Goal: Task Accomplishment & Management: Manage account settings

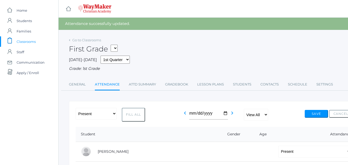
scroll to position [109, 0]
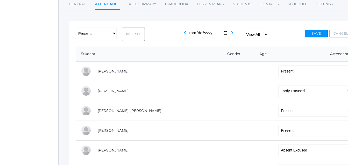
scroll to position [80, 0]
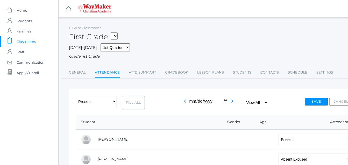
select select "P"
select select "AE"
select select "P"
select select "AE"
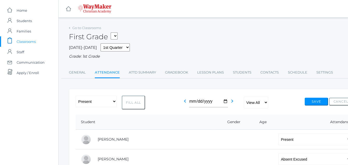
select select "P"
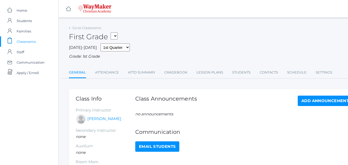
click at [36, 44] on link "icons/clipboard/plain Created with Sketch. Classrooms" at bounding box center [29, 41] width 58 height 10
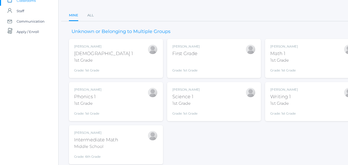
scroll to position [59, 0]
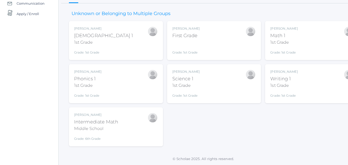
click at [92, 114] on div "[PERSON_NAME]" at bounding box center [96, 114] width 44 height 5
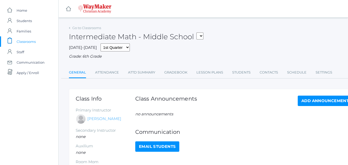
click at [91, 117] on link "[PERSON_NAME]" at bounding box center [104, 119] width 34 height 6
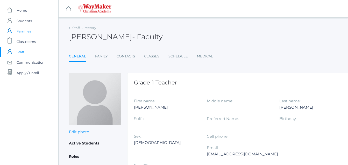
click at [32, 34] on link "icons/user/plain Created with Sketch. Families" at bounding box center [29, 31] width 58 height 10
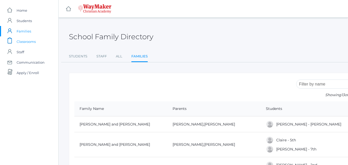
click at [23, 42] on span "Classrooms" at bounding box center [26, 41] width 19 height 10
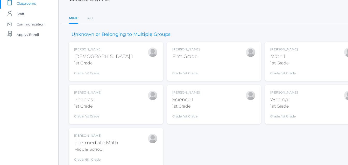
scroll to position [59, 0]
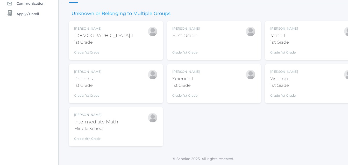
click at [100, 120] on div "Intermediate Math" at bounding box center [96, 121] width 44 height 7
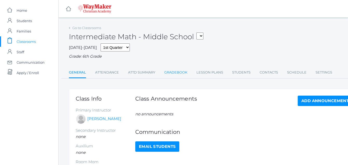
click at [183, 73] on link "Gradebook" at bounding box center [175, 72] width 23 height 10
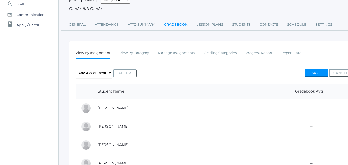
scroll to position [42, 0]
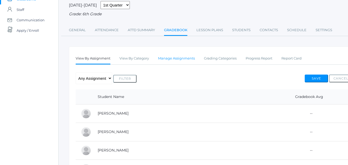
click at [168, 54] on link "Manage Assignments" at bounding box center [176, 58] width 37 height 10
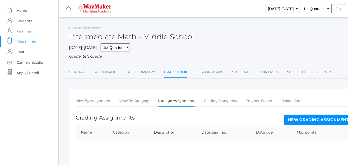
click at [325, 112] on div "View By Assignment View By Category Manage Assignments Grading Categories Progr…" at bounding box center [214, 141] width 290 height 104
click at [322, 115] on div "View By Assignment View By Category Manage Assignments Grading Categories Progr…" at bounding box center [214, 141] width 290 height 104
click at [299, 119] on link "New Grading Assignment" at bounding box center [319, 119] width 68 height 10
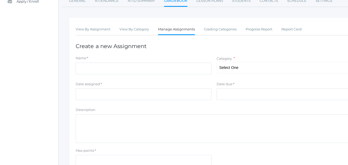
scroll to position [72, 0]
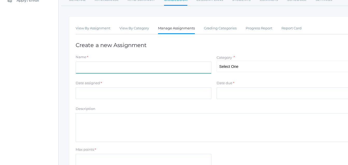
click at [87, 62] on div "Name *" at bounding box center [144, 63] width 136 height 19
type input "Page 10"
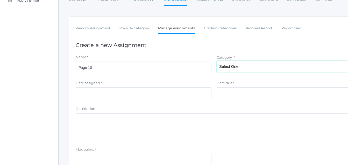
click at [245, 67] on select "Select One Participation Asssignments/Projects Tests" at bounding box center [285, 66] width 136 height 12
select select "1234"
click at [217, 61] on select "Select One Participation Asssignments/Projects Tests" at bounding box center [285, 66] width 136 height 12
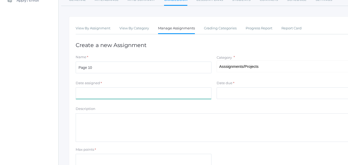
click at [92, 94] on input "Date assigned" at bounding box center [144, 93] width 136 height 12
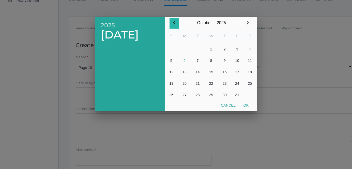
click at [173, 23] on icon "button" at bounding box center [174, 23] width 6 height 6
click at [198, 61] on button "9" at bounding box center [198, 60] width 12 height 11
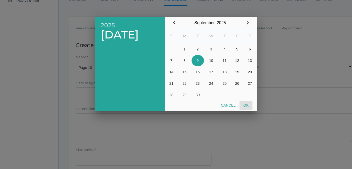
click at [245, 103] on button "Ok" at bounding box center [246, 104] width 13 height 9
type input "[DATE]"
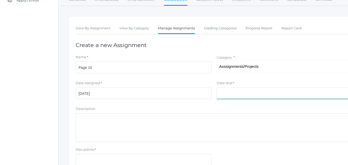
click at [232, 93] on input "Date due" at bounding box center [285, 93] width 136 height 12
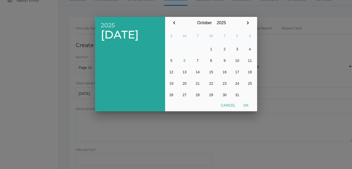
drag, startPoint x: 172, startPoint y: 23, endPoint x: 300, endPoint y: 42, distance: 129.1
click at [300, 42] on div at bounding box center [176, 63] width 352 height 211
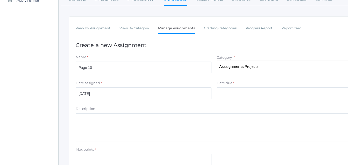
click at [223, 95] on input "Date due" at bounding box center [285, 93] width 136 height 12
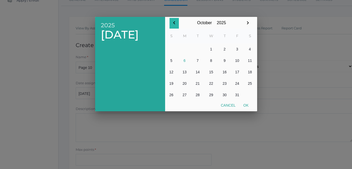
click at [174, 25] on icon "button" at bounding box center [174, 23] width 6 height 6
click at [211, 61] on button "10" at bounding box center [211, 60] width 15 height 11
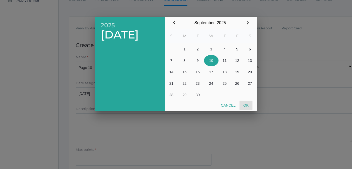
click at [247, 105] on button "Ok" at bounding box center [246, 104] width 13 height 9
type input "[DATE]"
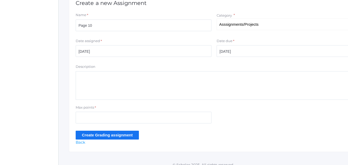
scroll to position [121, 0]
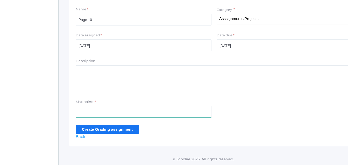
click at [94, 111] on input "Max points" at bounding box center [144, 112] width 136 height 12
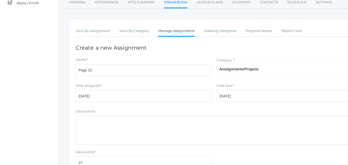
scroll to position [67, 0]
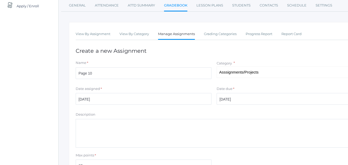
type input "27"
click at [165, 126] on textarea "Description" at bounding box center [214, 133] width 277 height 29
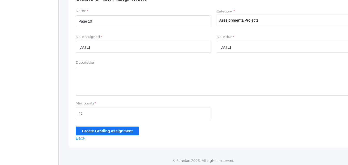
scroll to position [121, 0]
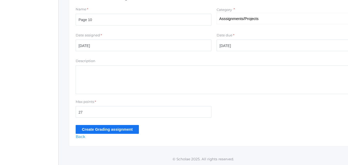
click at [107, 121] on form "Name * Page 10 Category * Select One Participation Asssignments/Projects Tests …" at bounding box center [214, 70] width 277 height 127
click at [107, 129] on input "Create Grading assignment" at bounding box center [107, 129] width 63 height 9
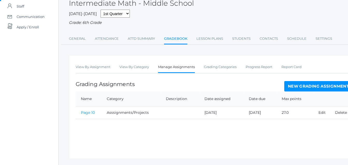
scroll to position [52, 0]
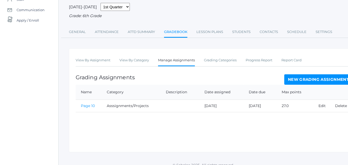
click at [85, 108] on link "Page 10" at bounding box center [88, 105] width 14 height 5
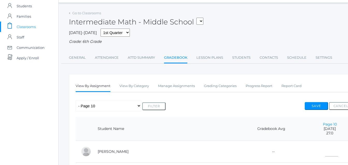
scroll to position [45, 0]
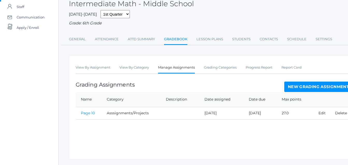
scroll to position [52, 0]
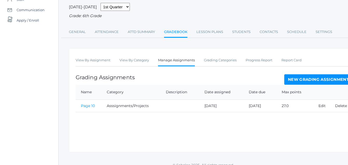
click at [87, 104] on link "Page 10" at bounding box center [88, 105] width 14 height 5
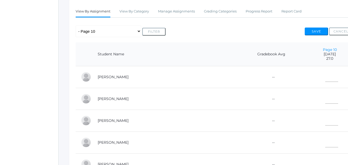
scroll to position [93, 0]
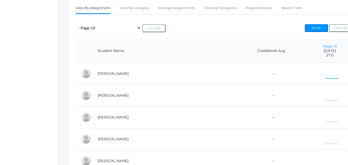
click at [326, 72] on input"] "text" at bounding box center [332, 73] width 13 height 12
click at [326, 70] on input"] "text" at bounding box center [332, 73] width 13 height 12
type input"] "23"
click at [326, 100] on input"] "text" at bounding box center [332, 94] width 13 height 12
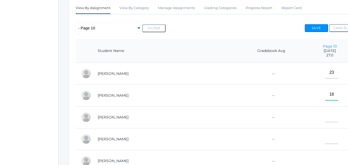
type input"] "16"
click at [326, 118] on input"] "text" at bounding box center [332, 116] width 13 height 12
type input"] "E"
click at [326, 140] on input"] "text" at bounding box center [332, 138] width 13 height 12
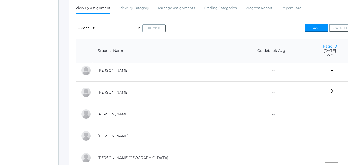
scroll to position [52, 0]
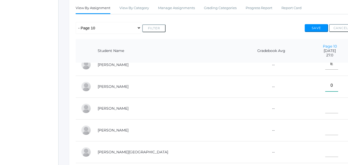
type input"] "0"
click at [326, 113] on input"] "text" at bounding box center [332, 107] width 13 height 12
type input"] "18"
click at [326, 133] on input"] "text" at bounding box center [332, 129] width 13 height 12
type input"] "24"
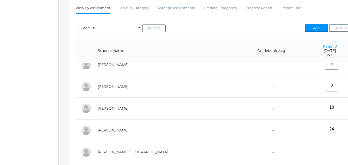
click at [326, 155] on input"] "text" at bounding box center [332, 151] width 13 height 12
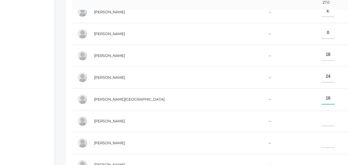
scroll to position [148, 4]
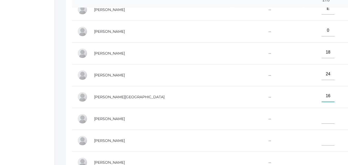
type input"] "16"
click at [322, 122] on input"] "text" at bounding box center [328, 118] width 13 height 12
type input"] "23"
click at [322, 145] on input"] "text" at bounding box center [328, 140] width 13 height 12
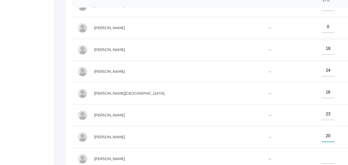
type input"] "20"
drag, startPoint x: 310, startPoint y: 156, endPoint x: 310, endPoint y: 159, distance: 2.9
click at [322, 159] on input"] "text" at bounding box center [328, 158] width 13 height 12
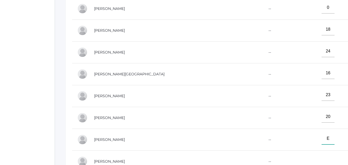
scroll to position [216, 4]
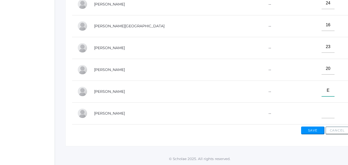
type input"] "E"
click at [322, 112] on input"] "text" at bounding box center [328, 112] width 13 height 12
type input"] "11"
click at [313, 132] on button "Save" at bounding box center [312, 130] width 23 height 8
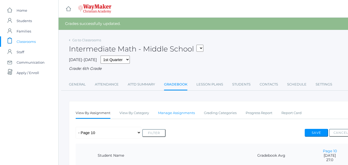
click at [184, 112] on link "Manage Assignments" at bounding box center [176, 113] width 37 height 10
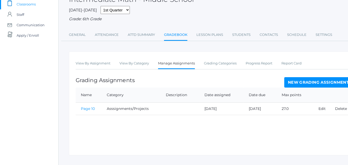
scroll to position [38, 0]
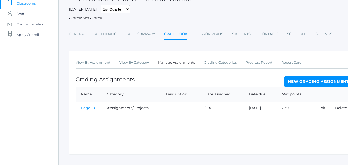
click at [308, 84] on link "New Grading Assignment" at bounding box center [319, 81] width 68 height 10
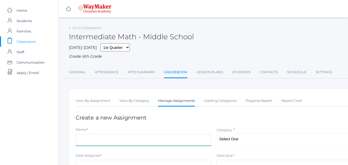
click at [81, 143] on input "Name" at bounding box center [144, 140] width 136 height 12
type input "Page 15"
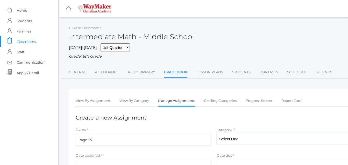
click at [245, 139] on select "Select One Participation Asssignments/Projects Tests" at bounding box center [285, 139] width 136 height 12
select select "1234"
click at [217, 133] on select "Select One Participation Asssignments/Projects Tests" at bounding box center [285, 139] width 136 height 12
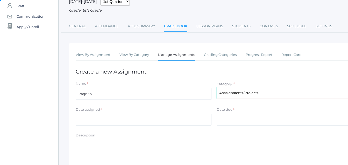
scroll to position [54, 0]
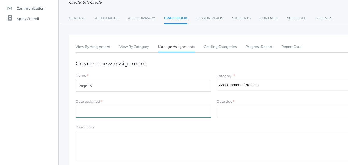
click at [91, 110] on input "Date assigned" at bounding box center [144, 112] width 136 height 12
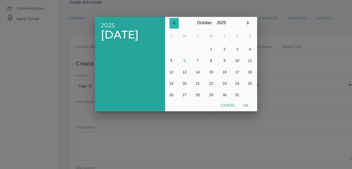
click at [173, 22] on icon "button" at bounding box center [174, 23] width 6 height 6
click at [212, 60] on button "10" at bounding box center [211, 60] width 15 height 11
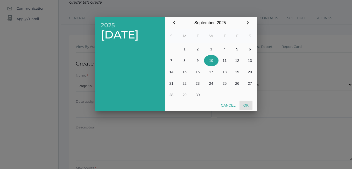
click at [245, 105] on button "Ok" at bounding box center [246, 104] width 13 height 9
type input "[DATE]"
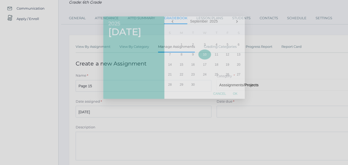
click at [245, 105] on div at bounding box center [174, 62] width 348 height 206
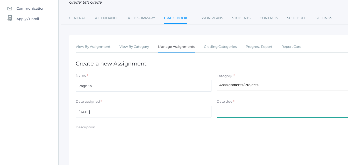
click at [225, 111] on input "Date due" at bounding box center [285, 112] width 136 height 12
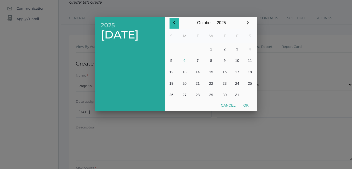
click at [173, 22] on icon "button" at bounding box center [174, 23] width 6 height 6
click at [226, 63] on button "11" at bounding box center [225, 60] width 12 height 11
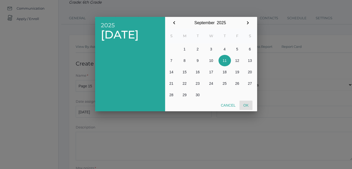
click at [247, 108] on button "Ok" at bounding box center [246, 104] width 13 height 9
type input "[DATE]"
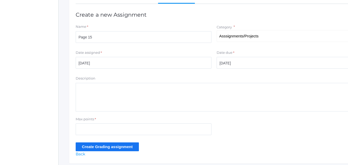
scroll to position [121, 0]
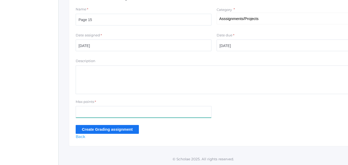
click at [86, 113] on input "Max points" at bounding box center [144, 112] width 136 height 12
type input "15"
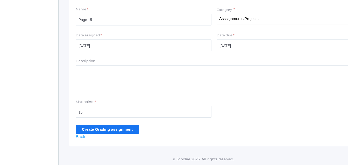
click at [120, 122] on form "Name * Page 15 Category * Select One Participation Asssignments/Projects Tests …" at bounding box center [214, 70] width 277 height 127
click at [120, 129] on input "Create Grading assignment" at bounding box center [107, 129] width 63 height 9
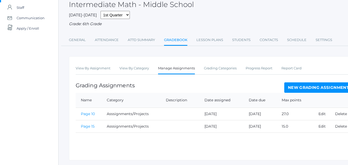
scroll to position [50, 0]
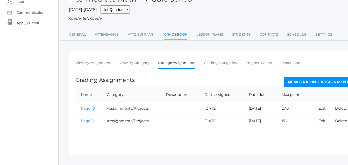
click at [120, 129] on div "View By Assignment View By Category Manage Assignments Grading Categories Progr…" at bounding box center [214, 103] width 290 height 104
click at [90, 122] on link "Page 15" at bounding box center [88, 120] width 14 height 5
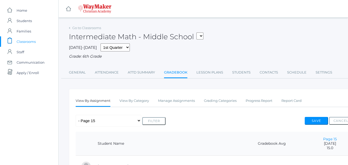
click at [181, 73] on link "Gradebook" at bounding box center [175, 72] width 23 height 11
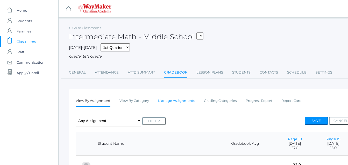
click at [169, 104] on link "Manage Assignments" at bounding box center [176, 100] width 37 height 10
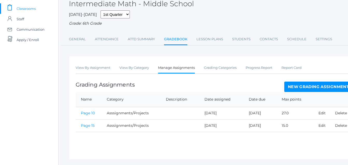
scroll to position [47, 0]
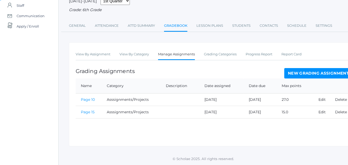
click at [86, 110] on link "Page 15" at bounding box center [88, 111] width 14 height 5
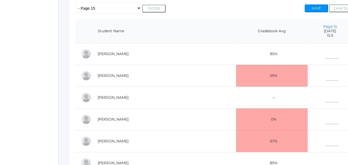
scroll to position [113, 0]
click at [326, 51] on input"] "text" at bounding box center [332, 53] width 13 height 12
type input"] "11"
click at [326, 75] on input"] "text" at bounding box center [332, 74] width 13 height 12
type input"] "8"
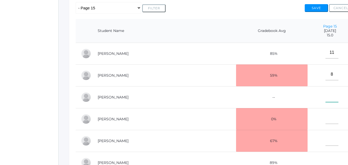
click at [314, 103] on td at bounding box center [330, 97] width 45 height 22
type input"] "E"
click at [326, 121] on input"] "text" at bounding box center [332, 118] width 13 height 12
click at [326, 120] on input"] "text" at bounding box center [332, 118] width 13 height 12
type input"] "11"
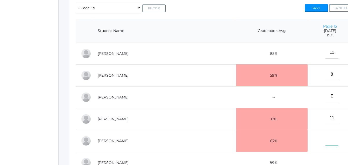
click at [326, 140] on input"] "text" at bounding box center [332, 140] width 13 height 12
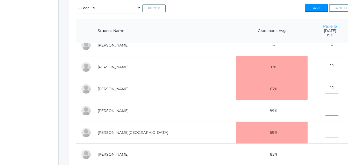
scroll to position [60, 0]
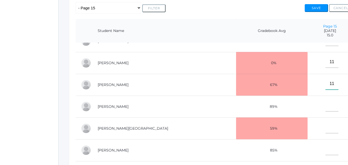
type input"] "11"
click at [326, 105] on input"] "text" at bounding box center [332, 106] width 13 height 12
type input"] "15"
drag, startPoint x: 313, startPoint y: 126, endPoint x: 316, endPoint y: 128, distance: 3.6
click at [326, 128] on input"] "text" at bounding box center [332, 127] width 13 height 12
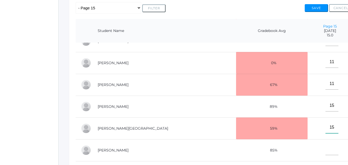
type input"] "15"
click at [323, 157] on td at bounding box center [330, 150] width 45 height 22
click at [326, 149] on input"] "text" at bounding box center [332, 149] width 13 height 12
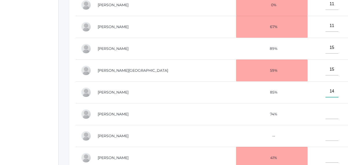
scroll to position [172, 0]
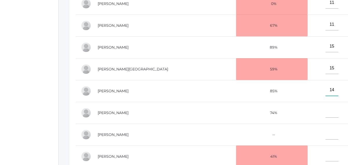
type input"] "14"
click at [318, 115] on td at bounding box center [330, 113] width 45 height 22
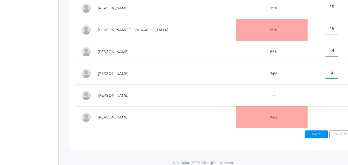
scroll to position [211, 0]
type input"] "6"
click at [326, 93] on input"] "text" at bounding box center [332, 94] width 13 height 12
type input"] "E"
click at [326, 117] on input"] "text" at bounding box center [332, 116] width 13 height 12
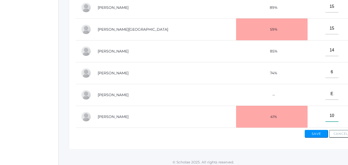
type input"] "10"
click at [317, 135] on button "Save" at bounding box center [316, 134] width 23 height 8
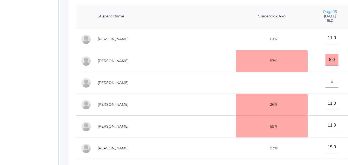
scroll to position [142, 0]
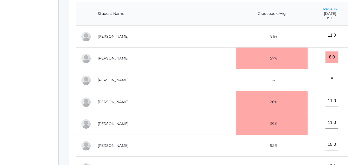
click at [326, 82] on input"] "E" at bounding box center [332, 79] width 13 height 12
type input"] "E"
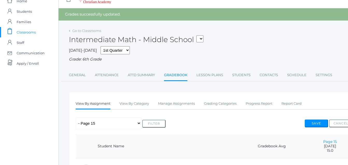
scroll to position [0, 0]
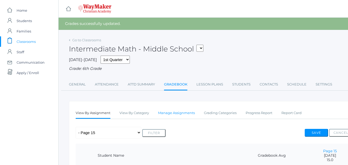
click at [177, 114] on link "Manage Assignments" at bounding box center [176, 113] width 37 height 10
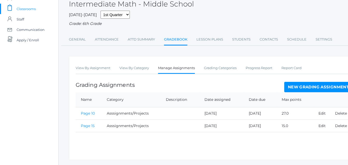
scroll to position [47, 0]
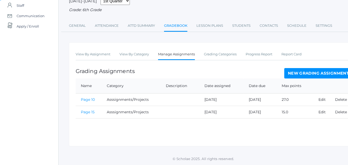
drag, startPoint x: 302, startPoint y: 66, endPoint x: 308, endPoint y: 68, distance: 6.4
click at [302, 66] on div "View By Assignment View By Category Manage Assignments Grading Categories Progr…" at bounding box center [214, 94] width 290 height 104
click at [303, 70] on link "New Grading Assignment" at bounding box center [319, 73] width 68 height 10
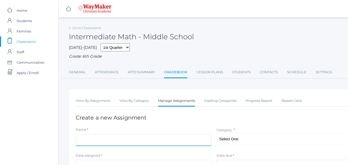
click at [80, 142] on input "Name" at bounding box center [144, 140] width 136 height 12
type input "Quiz 1"
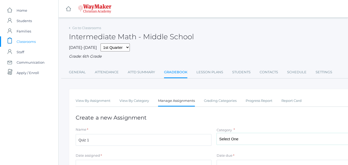
drag, startPoint x: 303, startPoint y: 139, endPoint x: 301, endPoint y: 137, distance: 3.0
click at [301, 137] on select "Select One Participation Asssignments/Projects Tests" at bounding box center [285, 139] width 136 height 12
select select "1235"
click at [217, 133] on select "Select One Participation Asssignments/Projects Tests" at bounding box center [285, 139] width 136 height 12
click at [237, 129] on div "Category * Select One Participation Asssignments/Projects Tests" at bounding box center [285, 136] width 136 height 18
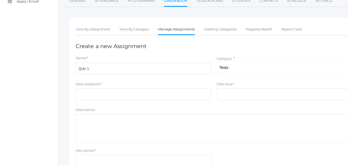
scroll to position [72, 0]
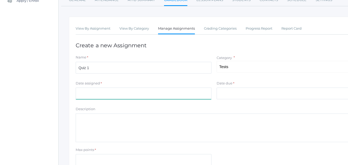
click at [89, 92] on input "Date assigned" at bounding box center [144, 93] width 136 height 12
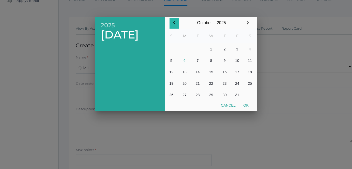
click at [173, 23] on icon "button" at bounding box center [174, 23] width 6 height 6
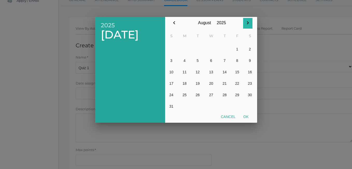
click at [247, 22] on icon "button" at bounding box center [248, 23] width 6 height 6
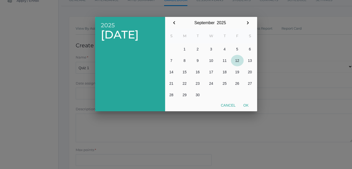
click at [239, 62] on button "12" at bounding box center [237, 60] width 13 height 11
click at [238, 61] on button "12" at bounding box center [237, 60] width 13 height 11
click at [245, 106] on button "Ok" at bounding box center [246, 104] width 13 height 9
type input "[DATE]"
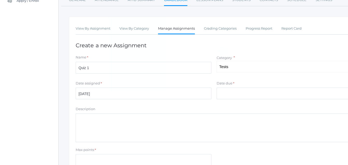
click at [246, 106] on div at bounding box center [174, 62] width 348 height 206
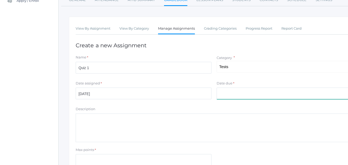
click at [217, 93] on div "Date due * Cancel Ok" at bounding box center [284, 91] width 141 height 21
click at [220, 96] on input "Date due" at bounding box center [285, 93] width 136 height 12
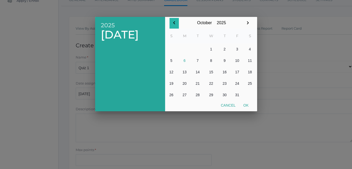
click at [175, 23] on icon "button" at bounding box center [174, 23] width 6 height 6
click at [233, 59] on button "12" at bounding box center [237, 60] width 13 height 11
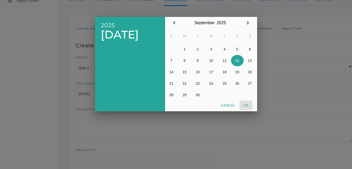
click at [250, 104] on button "Ok" at bounding box center [246, 104] width 13 height 9
type input "[DATE]"
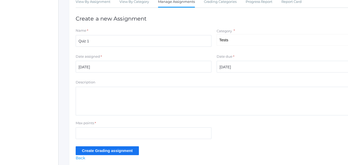
scroll to position [121, 0]
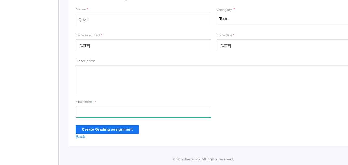
click at [95, 115] on input "Max points" at bounding box center [144, 112] width 136 height 12
type input "14"
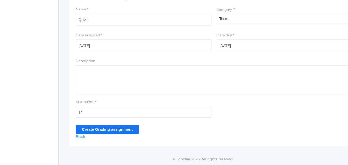
drag, startPoint x: 91, startPoint y: 128, endPoint x: 91, endPoint y: 132, distance: 3.4
click at [91, 132] on input "Create Grading assignment" at bounding box center [107, 129] width 63 height 9
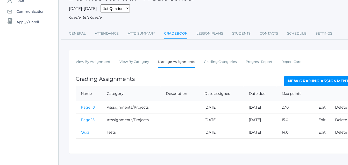
scroll to position [59, 0]
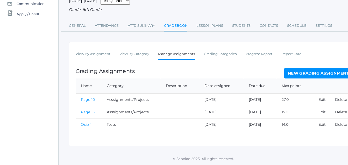
click at [85, 124] on link "Quiz 1" at bounding box center [86, 124] width 11 height 5
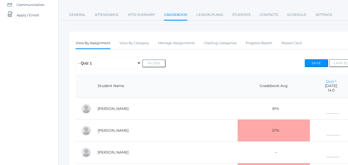
scroll to position [59, 0]
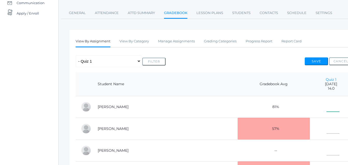
click at [327, 109] on input"] "text" at bounding box center [333, 106] width 13 height 12
type input"] "6"
click at [327, 133] on input"] "text" at bounding box center [333, 128] width 13 height 12
type input"] "8"
click at [327, 154] on input"] "text" at bounding box center [333, 149] width 13 height 12
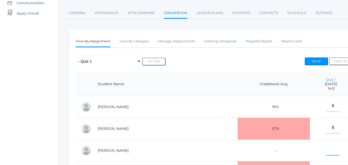
click at [327, 154] on input"] "text" at bounding box center [333, 149] width 13 height 12
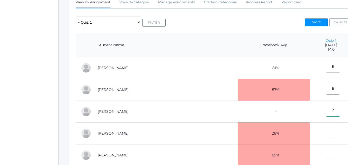
scroll to position [99, 0]
type input"] "7"
click at [320, 139] on td at bounding box center [331, 133] width 43 height 22
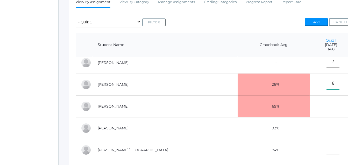
scroll to position [50, 0]
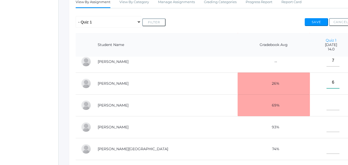
type input"] "6"
click at [327, 109] on input"] "text" at bounding box center [333, 104] width 13 height 12
type input"] "10"
click at [322, 137] on td at bounding box center [331, 127] width 43 height 22
click at [327, 130] on input"] "text" at bounding box center [333, 126] width 13 height 12
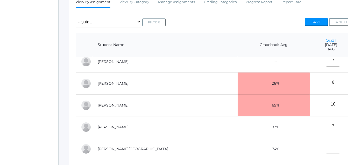
type input"] "7"
click at [327, 153] on input"] "text" at bounding box center [333, 148] width 13 height 12
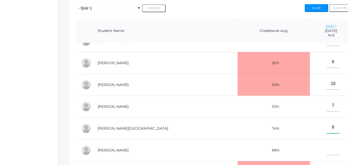
scroll to position [137, 0]
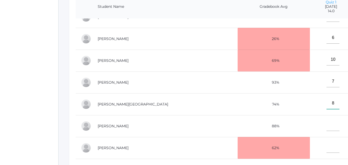
type input"] "8"
click at [327, 126] on input"] "text" at bounding box center [333, 125] width 13 height 12
type input"] "9"
click at [314, 150] on td at bounding box center [331, 148] width 43 height 22
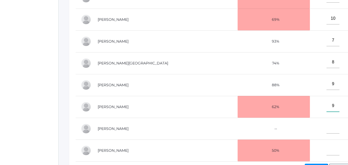
scroll to position [178, 0]
type input"] "9"
click at [327, 130] on input"] "text" at bounding box center [333, 127] width 13 height 12
type input"] "8"
click at [327, 146] on input"] "text" at bounding box center [333, 149] width 13 height 12
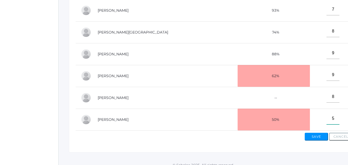
scroll to position [216, 0]
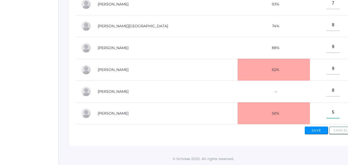
type input"] "5"
click at [317, 128] on button "Save" at bounding box center [316, 130] width 23 height 8
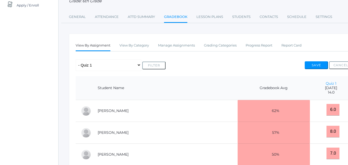
scroll to position [69, 0]
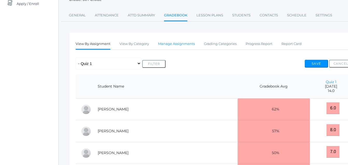
click at [189, 44] on link "Manage Assignments" at bounding box center [176, 44] width 37 height 10
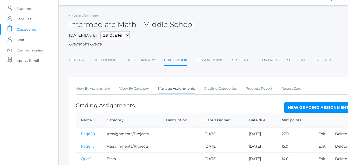
scroll to position [47, 0]
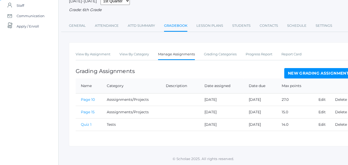
click at [300, 71] on link "New Grading Assignment" at bounding box center [319, 73] width 68 height 10
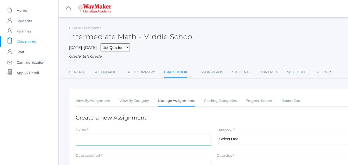
click at [83, 141] on input "Name" at bounding box center [144, 140] width 136 height 12
type input "Page 24"
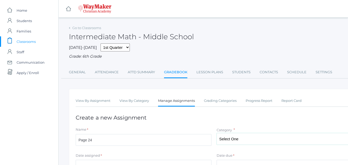
click at [257, 137] on select "Select One Participation Asssignments/Projects Tests" at bounding box center [285, 139] width 136 height 12
select select "1234"
click at [217, 133] on select "Select One Participation Asssignments/Projects Tests" at bounding box center [285, 139] width 136 height 12
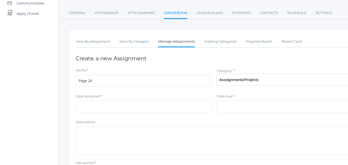
scroll to position [61, 0]
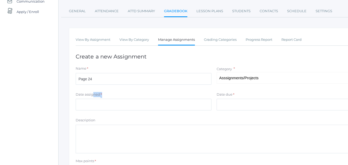
drag, startPoint x: 94, startPoint y: 99, endPoint x: 100, endPoint y: 105, distance: 8.4
click at [100, 105] on div "Date assigned * Cancel Ok" at bounding box center [144, 101] width 136 height 19
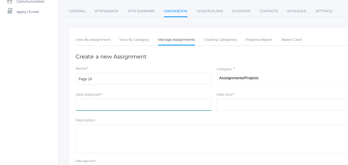
click at [103, 113] on div "Date assigned * Cancel Ok" at bounding box center [143, 102] width 141 height 21
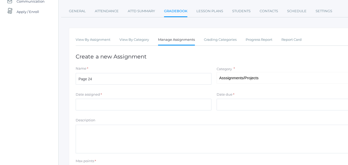
drag, startPoint x: 108, startPoint y: 114, endPoint x: 112, endPoint y: 111, distance: 4.8
click at [114, 115] on form "Name * Page 24 Category * Select One Participation Asssignments/Projects Tests …" at bounding box center [214, 129] width 277 height 127
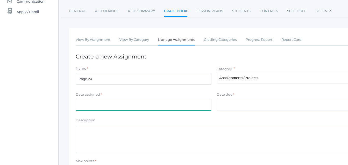
click at [85, 103] on input "Date assigned" at bounding box center [144, 105] width 136 height 12
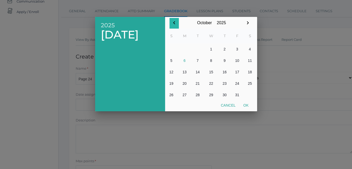
click at [176, 23] on icon "button" at bounding box center [174, 23] width 6 height 6
click at [173, 23] on icon "button" at bounding box center [174, 23] width 6 height 6
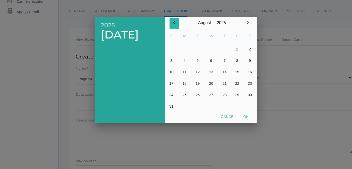
click at [174, 23] on icon "button" at bounding box center [174, 22] width 2 height 3
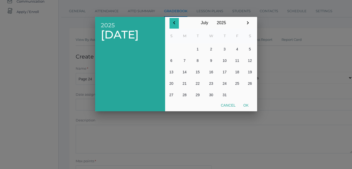
click at [174, 23] on icon "button" at bounding box center [174, 22] width 2 height 3
click at [247, 22] on icon "button" at bounding box center [248, 23] width 6 height 6
click at [247, 22] on icon "button" at bounding box center [248, 22] width 2 height 3
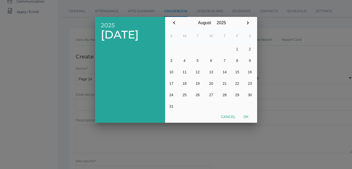
click at [247, 22] on icon "button" at bounding box center [248, 22] width 2 height 3
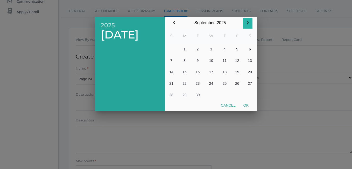
click at [247, 22] on icon "button" at bounding box center [248, 22] width 2 height 3
click at [174, 22] on icon "button" at bounding box center [174, 23] width 6 height 6
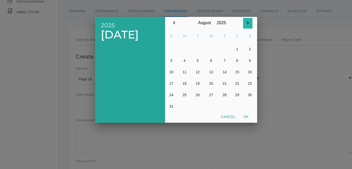
click at [247, 24] on icon "button" at bounding box center [248, 23] width 6 height 6
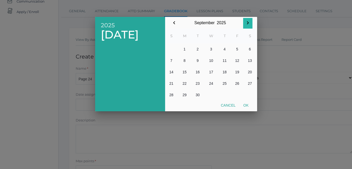
click at [247, 24] on icon "button" at bounding box center [248, 22] width 2 height 3
click at [172, 22] on icon "button" at bounding box center [174, 23] width 6 height 6
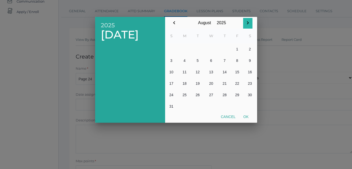
click at [248, 23] on icon "button" at bounding box center [248, 22] width 2 height 3
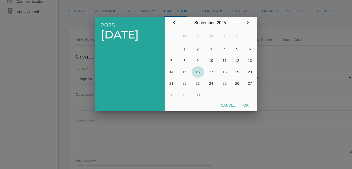
click at [203, 75] on button "16" at bounding box center [198, 71] width 12 height 11
click at [246, 106] on button "Ok" at bounding box center [246, 104] width 13 height 9
type input "[DATE]"
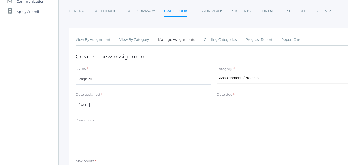
click at [246, 106] on div at bounding box center [174, 62] width 348 height 206
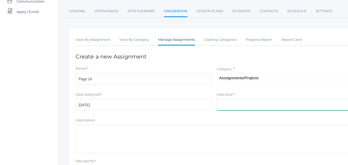
click at [246, 105] on input "Date due" at bounding box center [285, 105] width 136 height 12
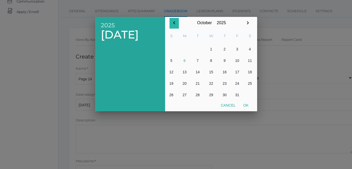
drag, startPoint x: 173, startPoint y: 23, endPoint x: 176, endPoint y: 25, distance: 3.3
click at [176, 25] on icon "button" at bounding box center [174, 23] width 6 height 6
click at [212, 67] on button "17" at bounding box center [211, 71] width 15 height 11
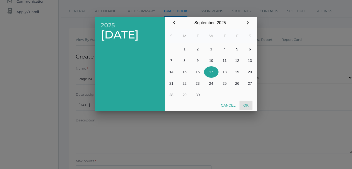
click at [246, 105] on button "Ok" at bounding box center [246, 104] width 13 height 9
type input "[DATE]"
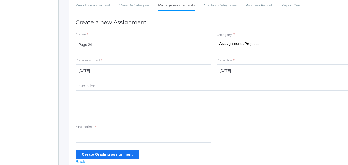
scroll to position [95, 0]
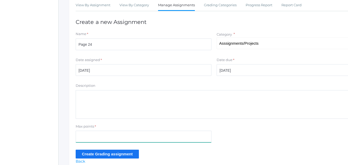
click at [82, 141] on input "Max points" at bounding box center [144, 136] width 136 height 12
type input "24"
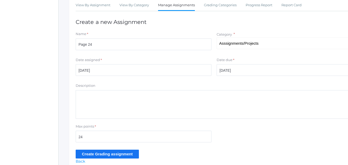
click at [96, 149] on form "Name * Page 24 Category * Select One Participation Asssignments/Projects Tests …" at bounding box center [214, 94] width 277 height 127
click at [95, 153] on input "Create Grading assignment" at bounding box center [107, 153] width 63 height 9
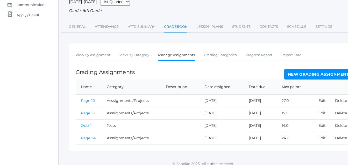
scroll to position [63, 0]
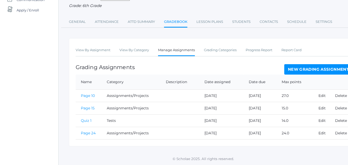
click at [88, 132] on link "Page 24" at bounding box center [88, 132] width 15 height 5
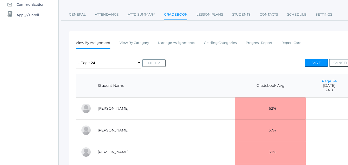
scroll to position [57, 0]
click at [325, 112] on input"] "text" at bounding box center [331, 108] width 13 height 12
type input"] "22"
click at [325, 130] on input"] "text" at bounding box center [331, 130] width 13 height 12
type input"] "23"
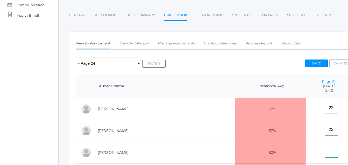
click at [325, 150] on input"] "text" at bounding box center [331, 152] width 13 height 12
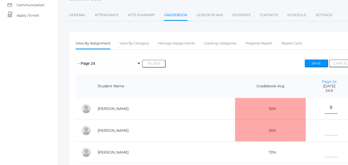
scroll to position [47, 0]
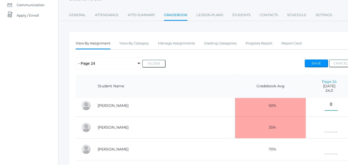
type input"] "0"
click at [325, 131] on input"] "text" at bounding box center [331, 126] width 13 height 12
type input"] "18"
click at [325, 148] on input"] "text" at bounding box center [331, 148] width 13 height 12
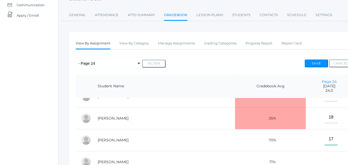
type input"] "17"
drag, startPoint x: 315, startPoint y: 158, endPoint x: 318, endPoint y: 161, distance: 3.7
click at [325, 161] on input"] "text" at bounding box center [331, 161] width 13 height 12
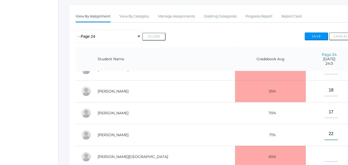
scroll to position [105, 0]
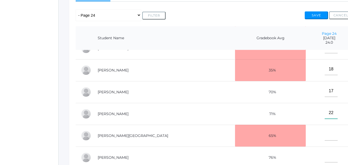
type input"] "22"
click at [325, 135] on input"] "text" at bounding box center [331, 135] width 13 height 12
type input"] "24"
click at [325, 156] on input"] "text" at bounding box center [331, 156] width 13 height 12
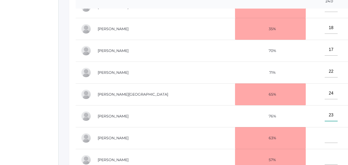
scroll to position [148, 0]
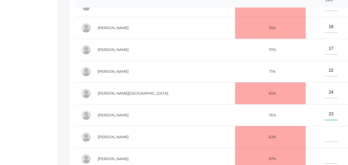
type input"] "23"
click at [325, 135] on input"] "text" at bounding box center [331, 136] width 13 height 12
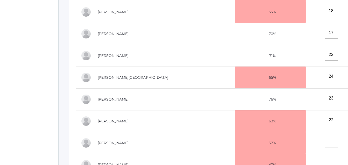
scroll to position [174, 0]
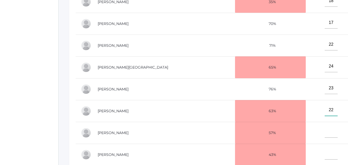
type input"] "22"
click at [325, 132] on input"] "text" at bounding box center [331, 132] width 13 height 12
type input"] "13"
click at [325, 155] on input"] "text" at bounding box center [331, 154] width 13 height 12
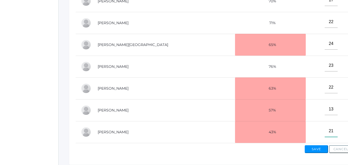
scroll to position [216, 0]
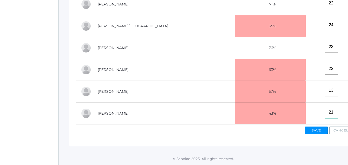
type input"] "21"
click at [312, 129] on button "Save" at bounding box center [316, 130] width 23 height 8
click at [317, 129] on button "Save" at bounding box center [316, 130] width 23 height 8
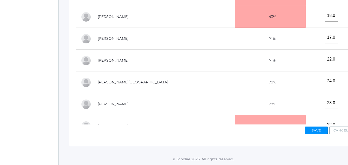
scroll to position [227, 0]
click at [321, 132] on button "Save" at bounding box center [316, 130] width 23 height 8
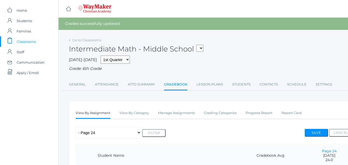
scroll to position [34, 0]
click at [182, 112] on link "Manage Assignments" at bounding box center [176, 113] width 37 height 10
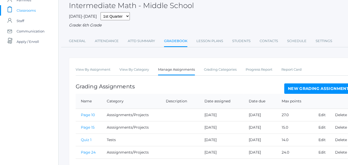
scroll to position [51, 0]
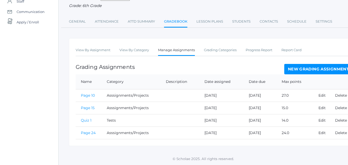
drag, startPoint x: 316, startPoint y: 59, endPoint x: 313, endPoint y: 60, distance: 3.2
click at [317, 58] on div "View By Assignment View By Category Manage Assignments Grading Categories Progr…" at bounding box center [214, 92] width 290 height 108
click at [301, 62] on div "View By Assignment View By Category Manage Assignments Grading Categories Progr…" at bounding box center [214, 92] width 290 height 108
click at [39, 68] on div "icons/ui/navigation/home Created with Sketch. Home icons/user/plain Created wit…" at bounding box center [29, 56] width 58 height 215
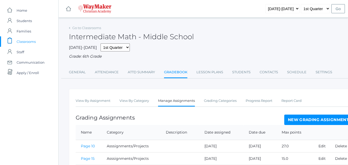
click at [310, 119] on link "New Grading Assignment" at bounding box center [319, 119] width 68 height 10
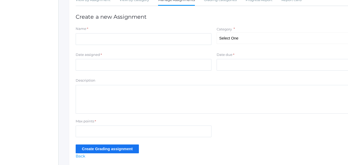
scroll to position [102, 0]
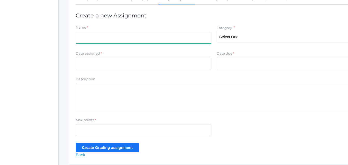
click at [87, 33] on input "Name" at bounding box center [144, 38] width 136 height 12
type input "Participat"
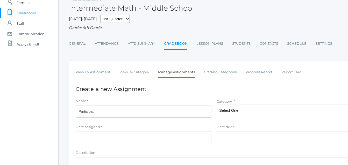
scroll to position [0, 0]
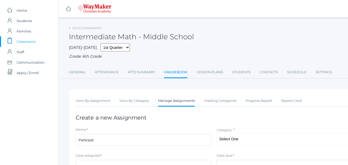
click at [176, 106] on link "Manage Assignments" at bounding box center [176, 100] width 37 height 11
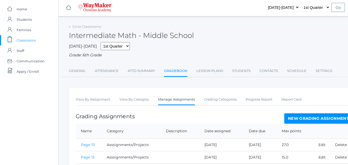
scroll to position [1, 0]
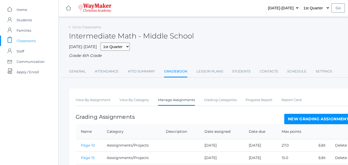
click at [172, 99] on link "Manage Assignments" at bounding box center [176, 100] width 37 height 11
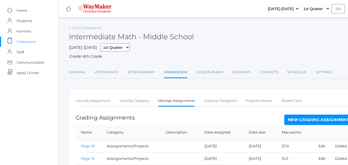
click at [174, 103] on link "Manage Assignments" at bounding box center [176, 100] width 37 height 11
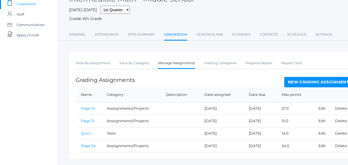
scroll to position [41, 0]
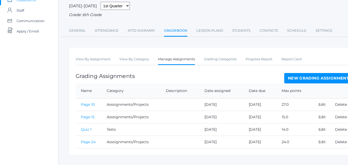
click at [308, 79] on link "New Grading Assignment" at bounding box center [319, 78] width 68 height 10
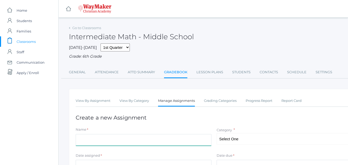
click at [80, 137] on input "Name" at bounding box center [144, 140] width 136 height 12
type input "Participation"
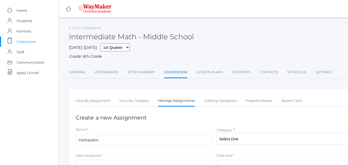
click at [225, 138] on select "Select One Participation Asssignments/Projects Tests" at bounding box center [285, 139] width 136 height 12
select select "1233"
click at [217, 133] on select "Select One Participation Asssignments/Projects Tests" at bounding box center [285, 139] width 136 height 12
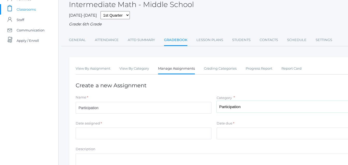
scroll to position [34, 0]
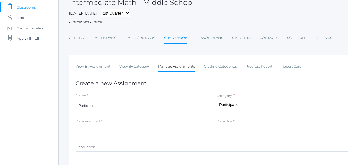
click at [101, 130] on input "Date assigned" at bounding box center [144, 131] width 136 height 12
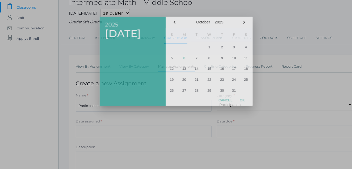
click at [101, 129] on div at bounding box center [176, 63] width 352 height 211
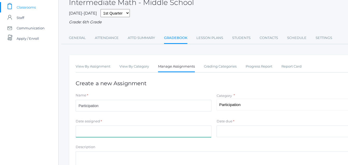
click at [101, 128] on input "Date assigned" at bounding box center [144, 131] width 136 height 12
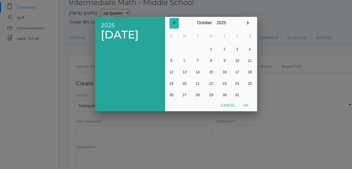
click at [175, 22] on icon "button" at bounding box center [174, 23] width 6 height 6
click at [198, 59] on button "9" at bounding box center [198, 60] width 12 height 11
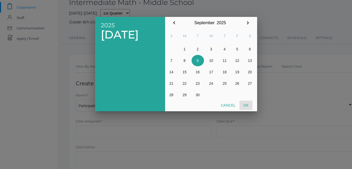
click at [248, 101] on button "Ok" at bounding box center [246, 104] width 13 height 9
type input "[DATE]"
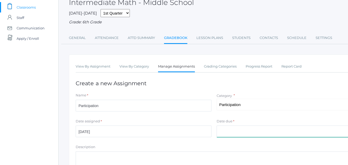
click at [237, 132] on input "Date due" at bounding box center [285, 131] width 136 height 12
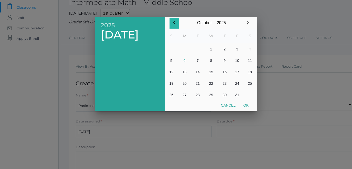
click at [173, 23] on icon "button" at bounding box center [174, 23] width 6 height 6
click at [196, 61] on button "9" at bounding box center [198, 60] width 12 height 11
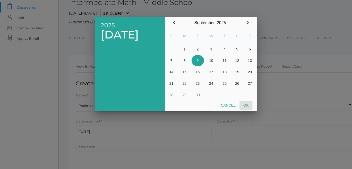
click at [246, 104] on button "Ok" at bounding box center [246, 104] width 13 height 9
type input "2025-09-09"
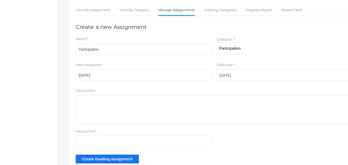
scroll to position [93, 0]
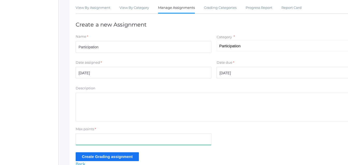
drag, startPoint x: 86, startPoint y: 142, endPoint x: 89, endPoint y: 143, distance: 3.5
click at [89, 143] on input "Max points" at bounding box center [144, 139] width 136 height 12
type input "10"
click at [92, 153] on input "Create Grading assignment" at bounding box center [107, 156] width 63 height 9
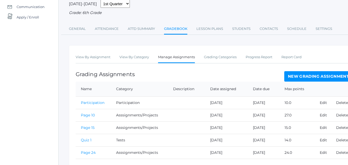
scroll to position [60, 0]
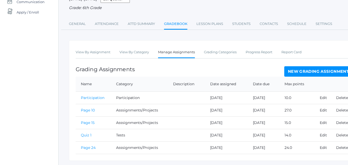
click at [97, 97] on link "Participation" at bounding box center [93, 97] width 24 height 5
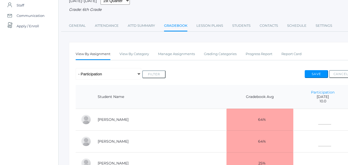
scroll to position [48, 0]
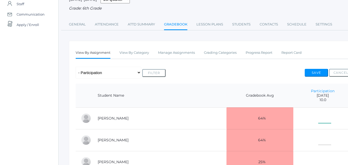
click at [319, 123] on input"] "text" at bounding box center [325, 117] width 13 height 12
type input"] "8"
drag, startPoint x: 311, startPoint y: 130, endPoint x: 311, endPoint y: 133, distance: 2.6
click at [311, 133] on td at bounding box center [323, 140] width 59 height 22
click at [319, 141] on input"] "text" at bounding box center [325, 139] width 13 height 12
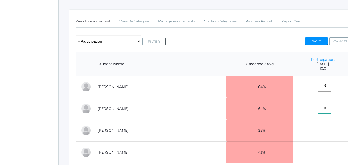
scroll to position [83, 0]
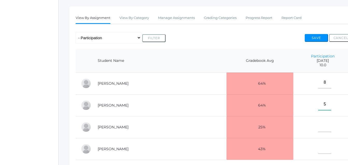
type input"] "5"
drag, startPoint x: 310, startPoint y: 130, endPoint x: 312, endPoint y: 132, distance: 2.8
click at [312, 133] on td at bounding box center [323, 127] width 59 height 22
type input"] "e"
type input"] "E"
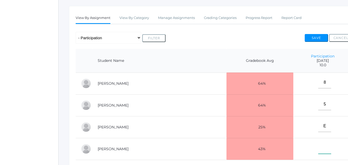
click at [319, 151] on input"] "text" at bounding box center [325, 148] width 13 height 12
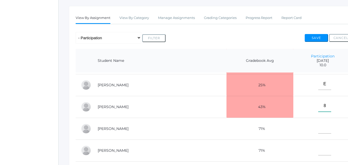
scroll to position [45, 0]
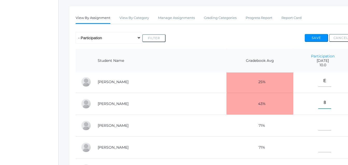
type input"] "8"
click at [316, 133] on td at bounding box center [323, 125] width 59 height 22
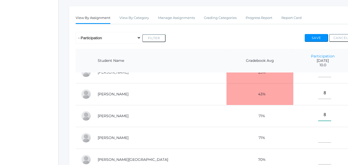
scroll to position [57, 0]
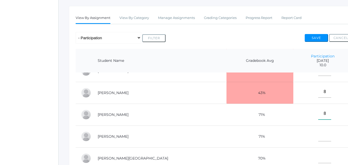
type input"] "8"
drag, startPoint x: 312, startPoint y: 140, endPoint x: 315, endPoint y: 143, distance: 4.4
click at [315, 143] on td at bounding box center [323, 136] width 59 height 22
click at [319, 137] on input"] "text" at bounding box center [325, 135] width 13 height 12
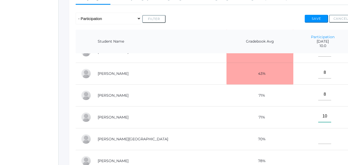
scroll to position [108, 0]
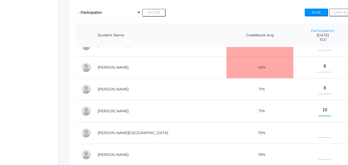
type input"] "10"
click at [319, 133] on input"] "text" at bounding box center [325, 132] width 13 height 12
type input"] "10"
click at [319, 150] on input"] "text" at bounding box center [325, 154] width 13 height 12
click at [319, 149] on input"] "text" at bounding box center [325, 154] width 13 height 12
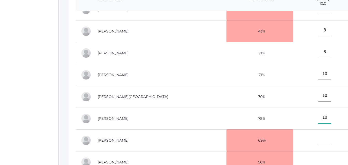
scroll to position [148, 0]
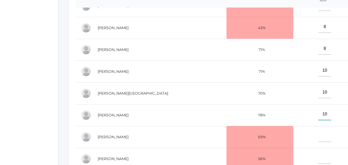
type input"] "10"
click at [307, 139] on td at bounding box center [323, 137] width 59 height 22
click at [319, 136] on input"] "text" at bounding box center [325, 136] width 13 height 12
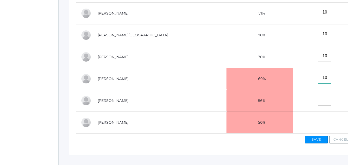
scroll to position [216, 0]
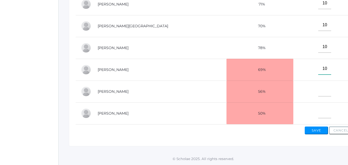
type input"] "10"
click at [319, 91] on input"] "text" at bounding box center [325, 91] width 13 height 12
type input"] "E"
click at [319, 115] on td at bounding box center [323, 113] width 59 height 22
type input"] "5"
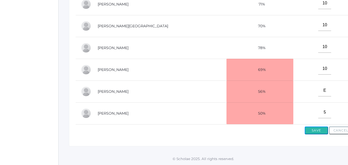
click at [318, 131] on button "Save" at bounding box center [316, 130] width 23 height 8
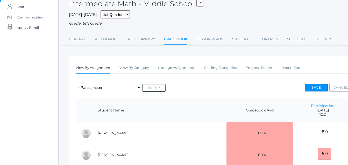
scroll to position [43, 0]
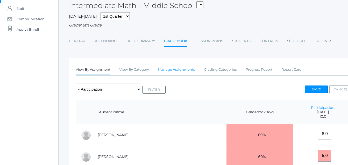
click at [166, 65] on link "Manage Assignments" at bounding box center [176, 69] width 37 height 10
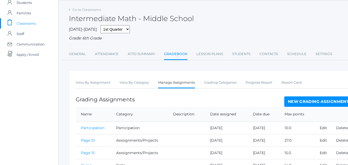
scroll to position [19, 0]
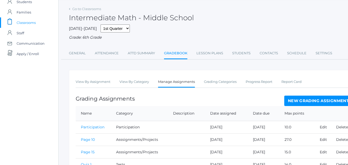
click at [327, 98] on link "New Grading Assignment" at bounding box center [319, 100] width 68 height 10
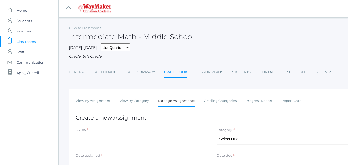
click at [85, 139] on input "Name" at bounding box center [144, 140] width 136 height 12
type input "Participation"
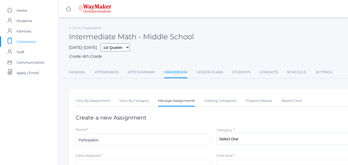
click at [243, 138] on select "Select One Participation Asssignments/Projects Tests" at bounding box center [285, 139] width 136 height 12
click at [217, 133] on select "Select One Participation Asssignments/Projects Tests" at bounding box center [285, 139] width 136 height 12
click at [234, 142] on select "Select One Participation Asssignments/Projects Tests" at bounding box center [285, 139] width 136 height 12
select select "1233"
click at [217, 133] on select "Select One Participation Asssignments/Projects Tests" at bounding box center [285, 139] width 136 height 12
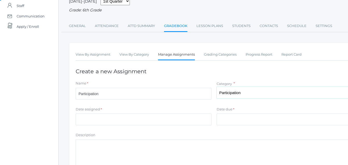
scroll to position [52, 0]
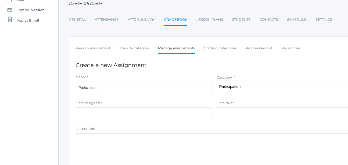
click at [84, 111] on input "Date assigned" at bounding box center [144, 113] width 136 height 12
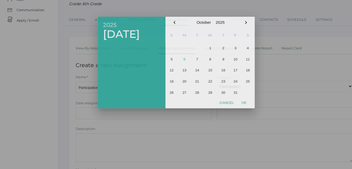
click at [84, 110] on div at bounding box center [176, 63] width 352 height 211
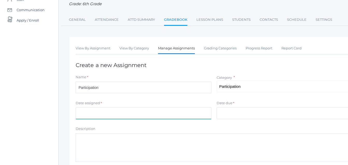
click at [108, 110] on input "Date assigned" at bounding box center [144, 113] width 136 height 12
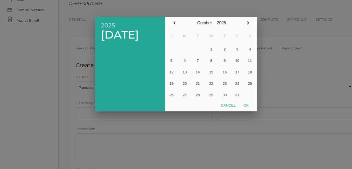
click at [108, 110] on div "2025 Mon, Oct 6" at bounding box center [130, 64] width 70 height 94
click at [174, 28] on button "button" at bounding box center [174, 23] width 9 height 11
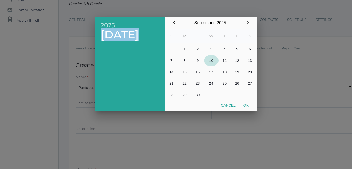
click at [214, 64] on button "10" at bounding box center [211, 60] width 15 height 11
click at [246, 112] on div at bounding box center [176, 63] width 352 height 211
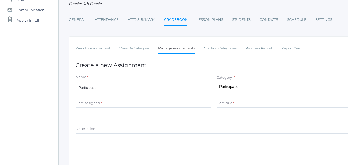
click at [237, 116] on input "Date due" at bounding box center [285, 113] width 136 height 12
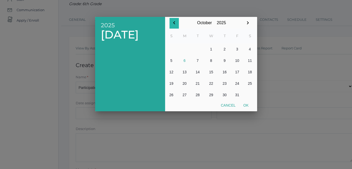
click at [174, 23] on icon "button" at bounding box center [174, 22] width 2 height 3
click at [209, 62] on button "10" at bounding box center [211, 60] width 15 height 11
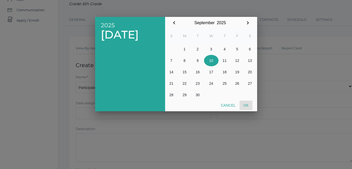
click at [249, 104] on button "Ok" at bounding box center [246, 104] width 13 height 9
type input "[DATE]"
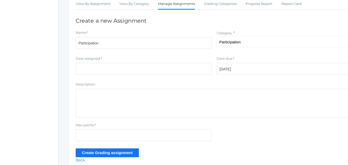
scroll to position [99, 0]
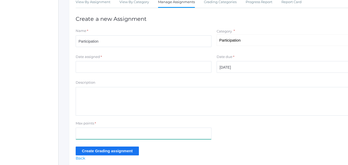
click at [96, 132] on input "Max points" at bounding box center [144, 133] width 136 height 12
type input "10"
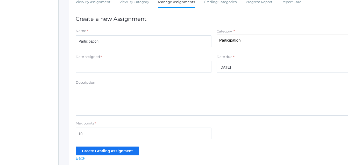
click at [118, 155] on input "Create Grading assignment" at bounding box center [107, 150] width 63 height 9
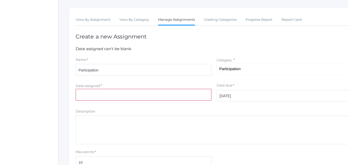
scroll to position [84, 0]
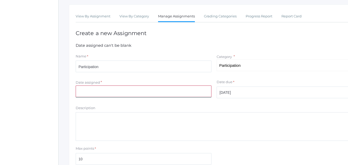
click at [96, 93] on input "Date assigned" at bounding box center [144, 91] width 136 height 12
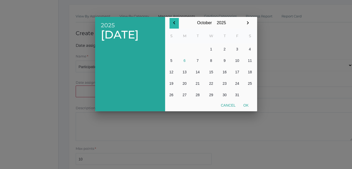
click at [174, 24] on icon "button" at bounding box center [174, 23] width 6 height 6
click at [213, 62] on button "10" at bounding box center [211, 60] width 15 height 11
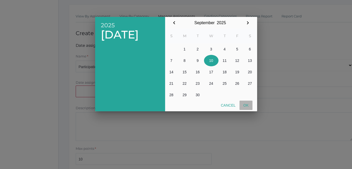
click at [247, 103] on button "Ok" at bounding box center [246, 104] width 13 height 9
type input "[DATE]"
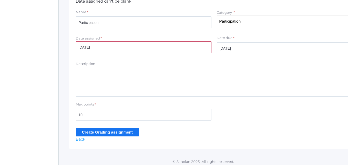
scroll to position [132, 0]
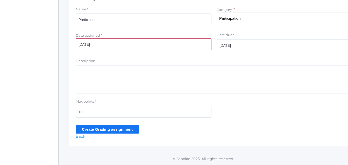
click at [120, 128] on input "Create Grading assignment" at bounding box center [107, 129] width 63 height 9
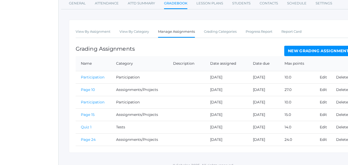
scroll to position [88, 0]
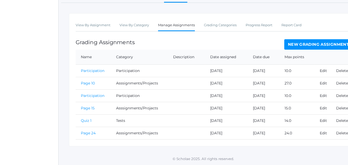
click at [102, 95] on link "Participation" at bounding box center [93, 95] width 24 height 5
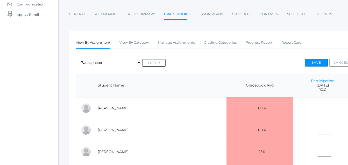
scroll to position [61, 0]
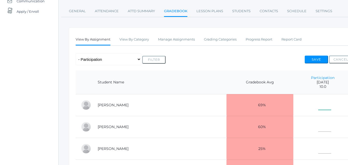
click at [319, 106] on input"] "text" at bounding box center [325, 104] width 13 height 12
type input"] "9"
click at [319, 127] on input"] "text" at bounding box center [325, 126] width 13 height 12
type input"] "5"
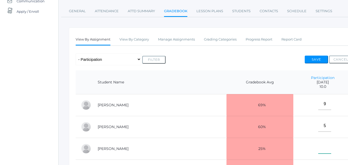
click at [319, 149] on input"] "text" at bounding box center [325, 148] width 13 height 12
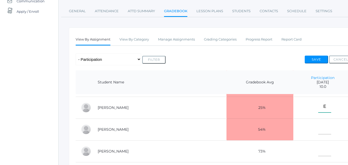
scroll to position [42, 0]
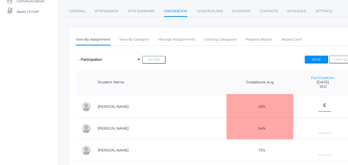
type input"] "E"
click at [319, 129] on input"] "text" at bounding box center [325, 127] width 13 height 12
type input"] "8"
click at [319, 154] on input"] "text" at bounding box center [325, 149] width 13 height 12
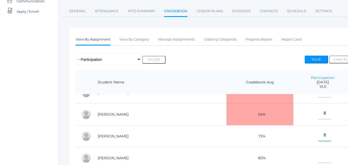
type input"] "8"
click at [318, 160] on td at bounding box center [323, 158] width 59 height 22
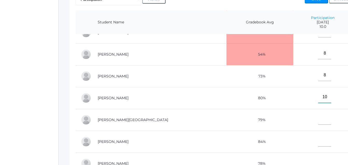
scroll to position [122, 0]
type input"] "10"
click at [319, 117] on input"] "text" at bounding box center [325, 118] width 13 height 12
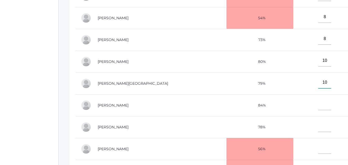
scroll to position [158, 0]
type input"] "10"
click at [319, 102] on input"] "text" at bounding box center [325, 104] width 13 height 12
type input"] "10"
click at [319, 123] on input"] "text" at bounding box center [325, 126] width 13 height 12
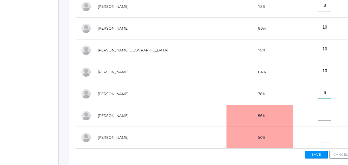
scroll to position [192, 0]
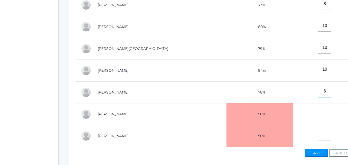
type input"] "6"
click at [319, 114] on input"] "text" at bounding box center [325, 113] width 13 height 12
type input"] "E"
click at [319, 136] on input"] "text" at bounding box center [325, 135] width 13 height 12
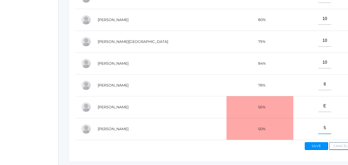
scroll to position [216, 0]
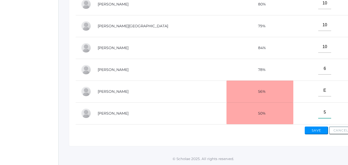
type input"] "5"
click at [312, 132] on button "Save" at bounding box center [316, 130] width 23 height 8
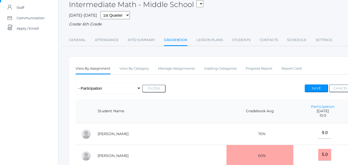
scroll to position [42, 0]
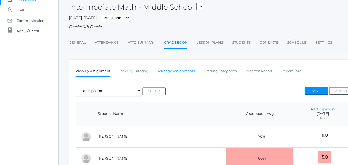
click at [181, 72] on link "Manage Assignments" at bounding box center [176, 71] width 37 height 10
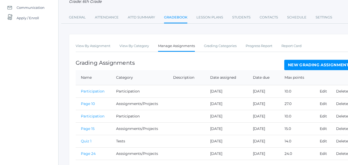
scroll to position [76, 0]
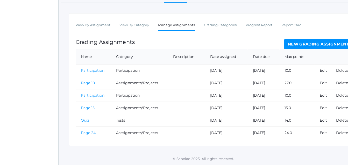
click at [312, 44] on link "New Grading Assignment" at bounding box center [319, 44] width 68 height 10
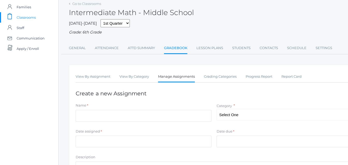
scroll to position [24, 0]
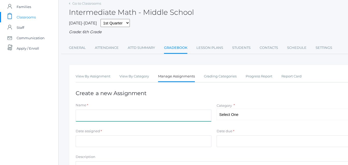
click at [99, 116] on input "Name" at bounding box center [144, 115] width 136 height 12
type input "Participation"
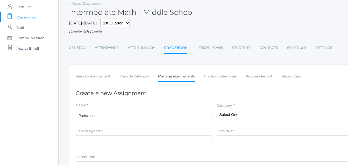
type input "[DATE]"
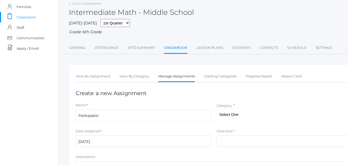
type input "[DATE]"
type input "10"
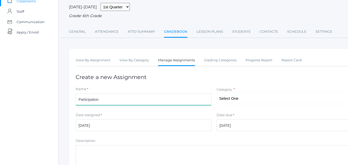
scroll to position [41, 0]
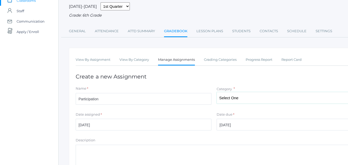
click at [315, 102] on select "Select One Participation Asssignments/Projects Tests" at bounding box center [285, 98] width 136 height 12
select select "1233"
click at [217, 92] on select "Select One Participation Asssignments/Projects Tests" at bounding box center [285, 98] width 136 height 12
click at [113, 125] on input "[DATE]" at bounding box center [144, 125] width 136 height 12
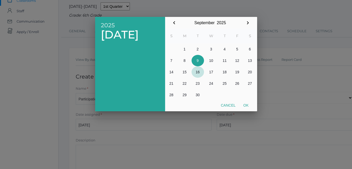
click at [198, 70] on button "16" at bounding box center [198, 71] width 12 height 11
click at [250, 108] on button "Ok" at bounding box center [246, 104] width 13 height 9
type input "[DATE]"
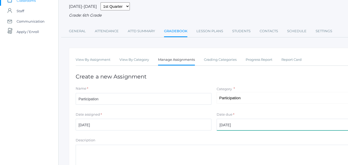
click at [252, 127] on input "[DATE]" at bounding box center [285, 125] width 136 height 12
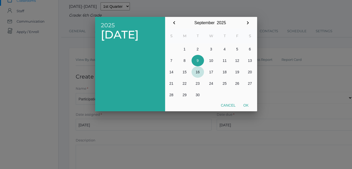
click at [197, 68] on button "16" at bounding box center [198, 71] width 12 height 11
click at [248, 107] on button "Ok" at bounding box center [246, 104] width 13 height 9
type input "[DATE]"
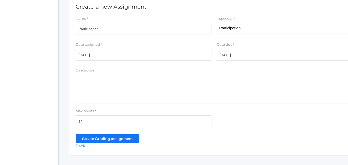
scroll to position [114, 0]
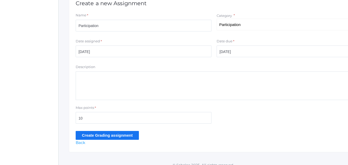
click at [123, 137] on input "Create Grading assignment" at bounding box center [107, 135] width 63 height 9
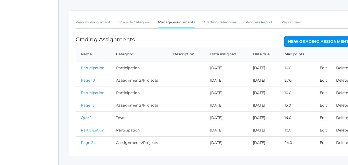
scroll to position [101, 0]
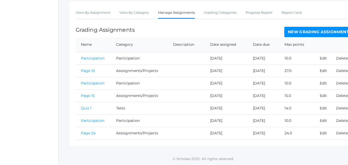
click at [97, 121] on link "Participation" at bounding box center [93, 120] width 24 height 5
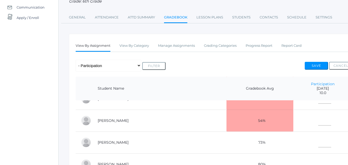
scroll to position [56, 0]
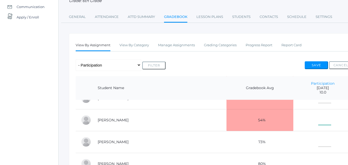
click at [319, 117] on input"] "text" at bounding box center [325, 119] width 13 height 12
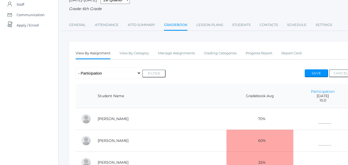
scroll to position [49, 0]
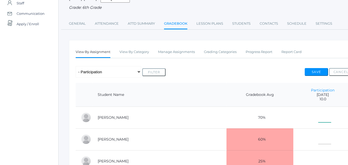
click at [319, 119] on input"] "text" at bounding box center [325, 116] width 13 height 12
type input"] "10"
click at [319, 140] on input"] "text" at bounding box center [325, 138] width 13 height 12
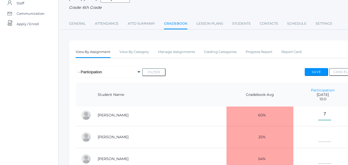
scroll to position [26, 0]
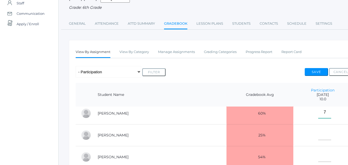
type input"] "7"
click at [319, 135] on input"] "text" at bounding box center [325, 134] width 13 height 12
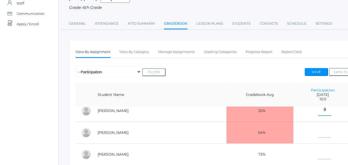
scroll to position [51, 0]
type input"] "9"
click at [319, 134] on input"] "text" at bounding box center [325, 131] width 13 height 12
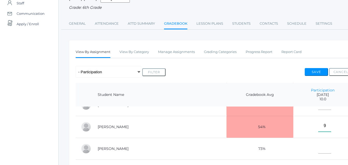
scroll to position [60, 0]
type input"] "9"
click at [319, 146] on input"] "text" at bounding box center [325, 148] width 13 height 12
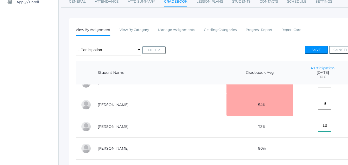
scroll to position [71, 0]
type input"] "10"
click at [319, 145] on input"] "text" at bounding box center [325, 147] width 13 height 12
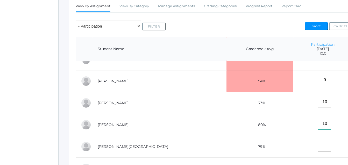
scroll to position [97, 0]
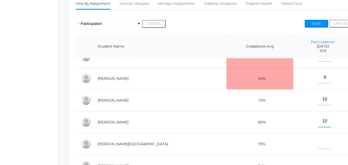
type input"] "10"
click at [319, 140] on input"] "text" at bounding box center [325, 143] width 13 height 12
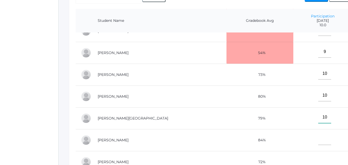
scroll to position [125, 0]
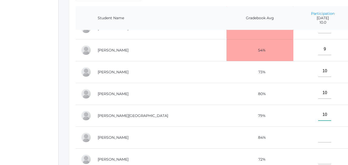
type input"] "10"
click at [341, 110] on td "10" at bounding box center [323, 116] width 59 height 22
click at [319, 132] on input"] "text" at bounding box center [325, 136] width 13 height 12
type input"] "10"
click at [319, 156] on input"] "text" at bounding box center [325, 158] width 13 height 12
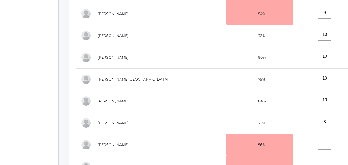
scroll to position [170, 0]
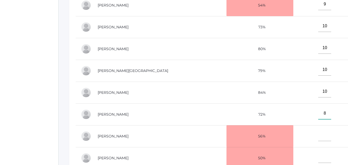
type input"] "8"
click at [319, 136] on input"] "text" at bounding box center [325, 135] width 13 height 12
type input"] "10"
click at [319, 159] on input"] "text" at bounding box center [325, 157] width 13 height 12
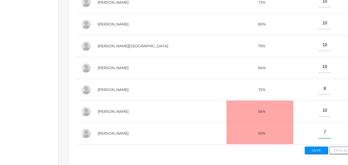
scroll to position [216, 0]
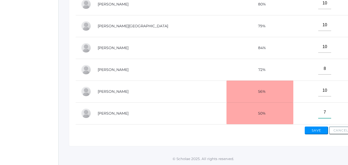
type input"] "7"
click at [317, 132] on button "Save" at bounding box center [316, 130] width 23 height 8
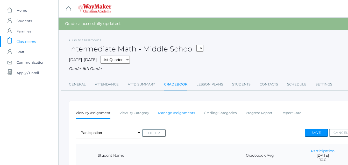
click at [177, 113] on link "Manage Assignments" at bounding box center [176, 113] width 37 height 10
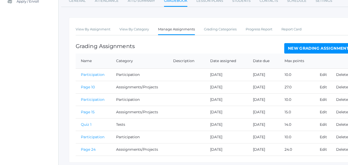
scroll to position [89, 0]
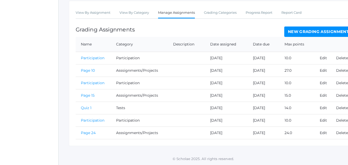
click at [306, 31] on link "New Grading Assignment" at bounding box center [319, 31] width 68 height 10
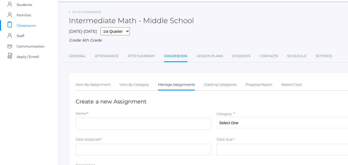
scroll to position [6, 0]
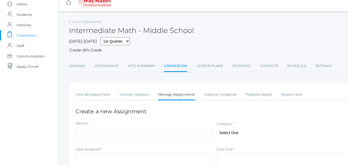
click at [174, 100] on link "Manage Assignments" at bounding box center [176, 94] width 37 height 11
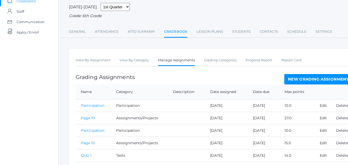
scroll to position [40, 0]
click at [306, 80] on link "New Grading Assignment" at bounding box center [319, 79] width 68 height 10
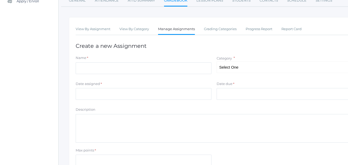
scroll to position [73, 0]
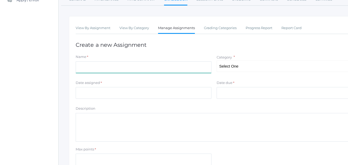
click at [106, 70] on input "Name" at bounding box center [144, 67] width 136 height 12
type input "Page 19"
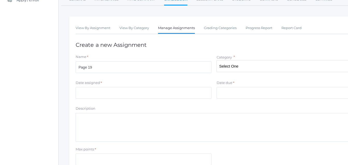
click at [257, 65] on select "Select One Participation Asssignments/Projects Tests" at bounding box center [285, 66] width 136 height 12
select select "1234"
click at [217, 61] on select "Select One Participation Asssignments/Projects Tests" at bounding box center [285, 66] width 136 height 12
click at [107, 102] on form "Name * Page 19 Category * Select One Participation Asssignments/Projects Tests …" at bounding box center [214, 117] width 277 height 127
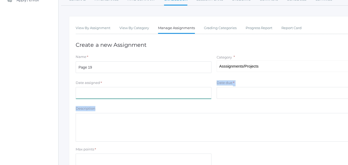
drag, startPoint x: 107, startPoint y: 102, endPoint x: 101, endPoint y: 95, distance: 9.4
click at [101, 95] on input "Date assigned" at bounding box center [144, 93] width 136 height 12
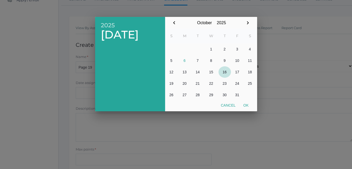
click at [227, 74] on button "16" at bounding box center [225, 71] width 12 height 11
click at [247, 104] on button "Ok" at bounding box center [246, 104] width 13 height 9
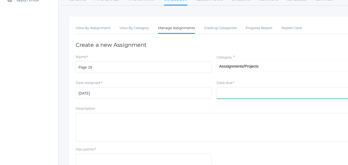
click at [230, 89] on input "Date due" at bounding box center [285, 93] width 136 height 12
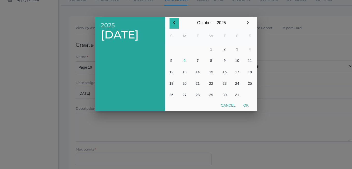
click at [181, 31] on div "October January February March April May June July August September October Nov…" at bounding box center [211, 59] width 92 height 84
click at [86, 132] on div at bounding box center [176, 63] width 352 height 211
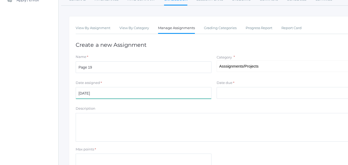
click at [98, 95] on input "2025-10-16" at bounding box center [144, 93] width 136 height 12
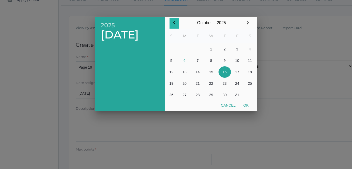
click at [175, 25] on icon "button" at bounding box center [174, 23] width 6 height 6
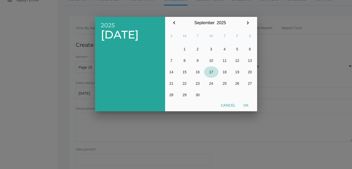
click at [212, 72] on button "17" at bounding box center [211, 71] width 15 height 11
click at [245, 104] on button "Ok" at bounding box center [246, 104] width 13 height 9
type input "[DATE]"
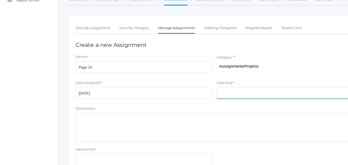
click at [226, 96] on input "Date due" at bounding box center [285, 93] width 136 height 12
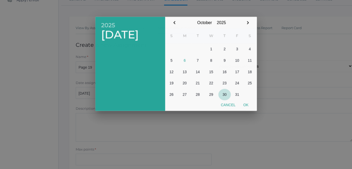
click at [226, 95] on button "30" at bounding box center [224, 94] width 12 height 11
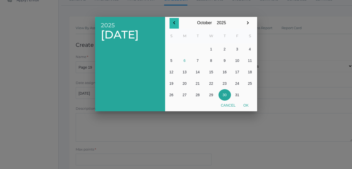
click at [172, 20] on icon "button" at bounding box center [174, 23] width 6 height 6
click at [224, 73] on button "18" at bounding box center [225, 71] width 12 height 11
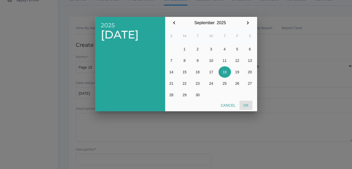
click at [246, 106] on button "Ok" at bounding box center [246, 104] width 13 height 9
type input "[DATE]"
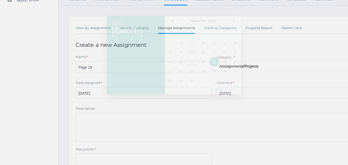
click at [246, 106] on div at bounding box center [174, 62] width 348 height 206
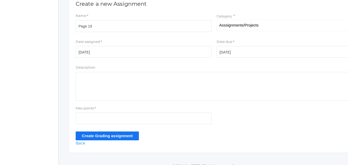
scroll to position [121, 0]
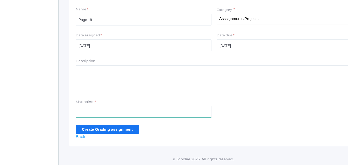
drag, startPoint x: 89, startPoint y: 112, endPoint x: 92, endPoint y: 113, distance: 2.7
click at [91, 113] on input "Max points" at bounding box center [144, 112] width 136 height 12
type input "13"
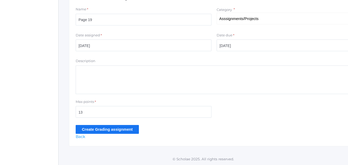
click at [93, 129] on input "Create Grading assignment" at bounding box center [107, 129] width 63 height 9
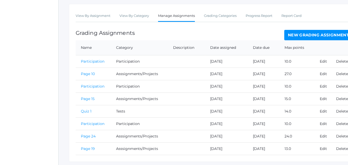
scroll to position [113, 0]
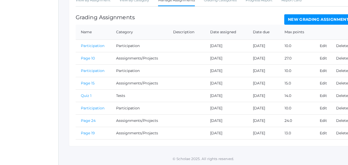
click at [84, 133] on link "Page 19" at bounding box center [88, 132] width 14 height 5
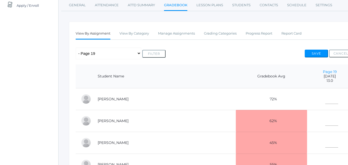
scroll to position [67, 0]
click at [326, 99] on input"] "text" at bounding box center [332, 98] width 13 height 12
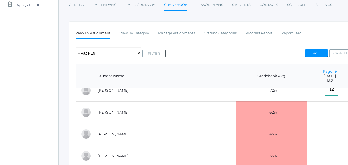
scroll to position [5, 0]
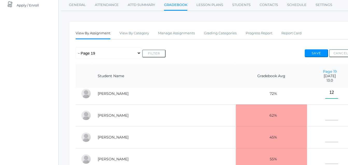
type input"] "12"
click at [326, 116] on input"] "text" at bounding box center [332, 114] width 13 height 12
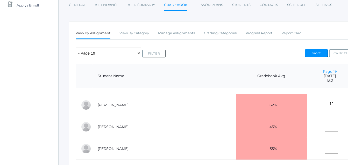
scroll to position [20, 0]
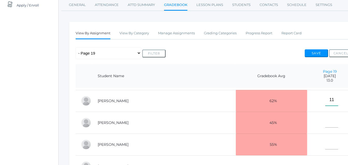
type input"] "11"
click at [326, 123] on input"] "text" at bounding box center [332, 122] width 13 height 12
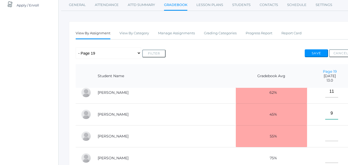
scroll to position [32, 0]
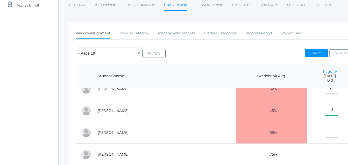
type input"] "9"
click at [326, 134] on input"] "text" at bounding box center [332, 132] width 13 height 12
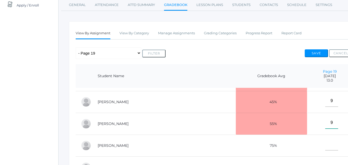
scroll to position [45, 0]
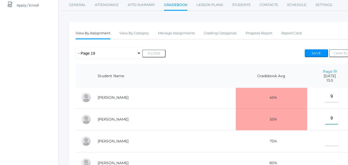
type input"] "9"
click at [326, 142] on input"] "text" at bounding box center [332, 140] width 13 height 12
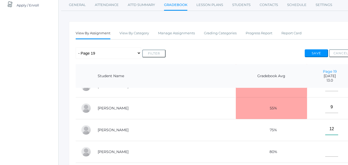
type input"] "12"
click at [326, 149] on input"] "text" at bounding box center [332, 151] width 13 height 12
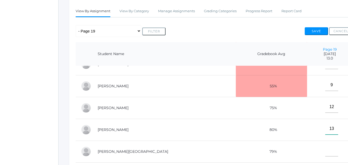
scroll to position [90, 0]
type input"] "13"
click at [326, 147] on input"] "text" at bounding box center [332, 150] width 13 height 12
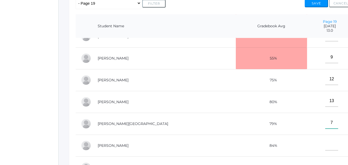
scroll to position [121, 0]
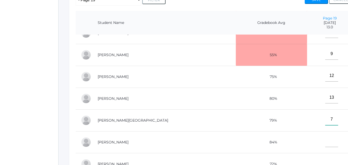
type input"] "7"
click at [326, 139] on input"] "text" at bounding box center [332, 141] width 13 height 12
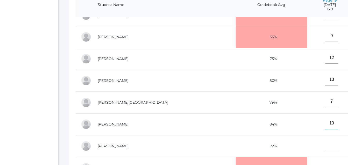
scroll to position [139, 0]
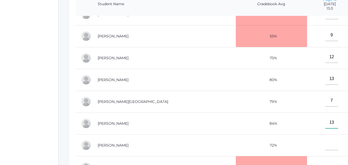
type input"] "13"
click at [326, 142] on input"] "text" at bounding box center [332, 144] width 13 height 12
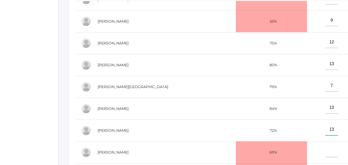
scroll to position [162, 0]
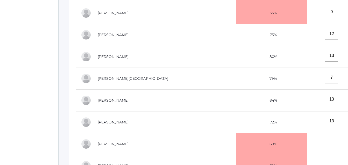
type input"] "13"
click at [326, 141] on input"] "text" at bounding box center [332, 143] width 13 height 12
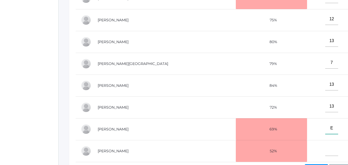
scroll to position [180, 0]
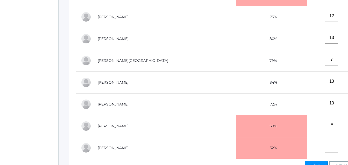
type input"] "E"
click at [326, 145] on input"] "text" at bounding box center [332, 147] width 13 height 12
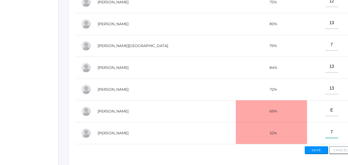
scroll to position [196, 0]
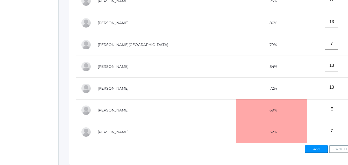
type input"] "7"
click at [317, 151] on button "Save" at bounding box center [316, 149] width 23 height 8
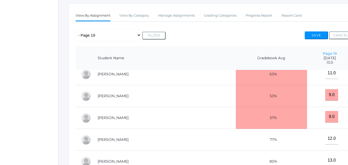
scroll to position [25, 0]
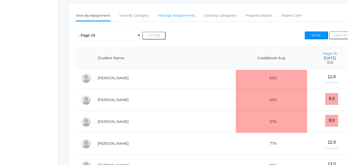
click at [178, 19] on link "Manage Assignments" at bounding box center [176, 15] width 37 height 10
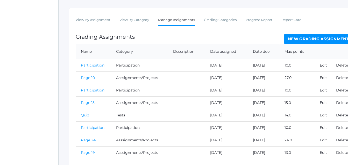
scroll to position [101, 0]
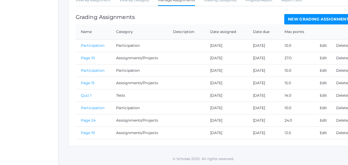
click at [307, 15] on link "New Grading Assignment" at bounding box center [319, 19] width 68 height 10
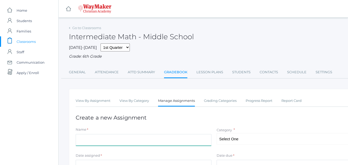
click at [105, 143] on input "Name" at bounding box center [144, 140] width 136 height 12
click at [104, 143] on input "Name" at bounding box center [144, 140] width 136 height 12
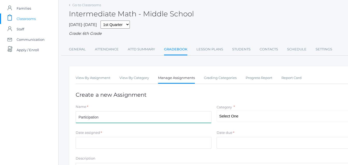
scroll to position [24, 0]
type input "Participation"
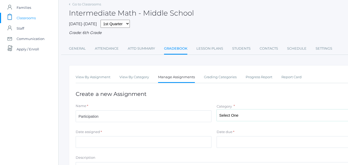
click at [288, 116] on select "Select One Participation Asssignments/Projects Tests" at bounding box center [285, 115] width 136 height 12
select select "1233"
click at [217, 110] on select "Select One Participation Asssignments/Projects Tests" at bounding box center [285, 115] width 136 height 12
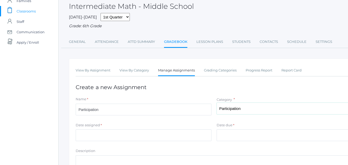
scroll to position [50, 0]
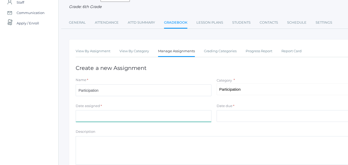
click at [113, 116] on input "Date assigned" at bounding box center [144, 116] width 136 height 12
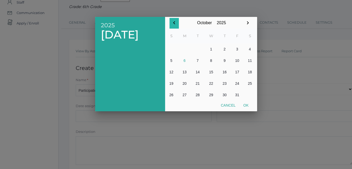
click at [174, 23] on icon "button" at bounding box center [174, 22] width 2 height 3
click at [214, 76] on button "17" at bounding box center [211, 71] width 15 height 11
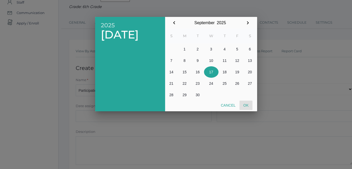
click at [248, 108] on button "Ok" at bounding box center [246, 104] width 13 height 9
type input "[DATE]"
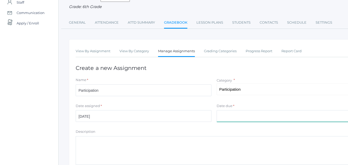
click at [241, 115] on input "Date due" at bounding box center [285, 116] width 136 height 12
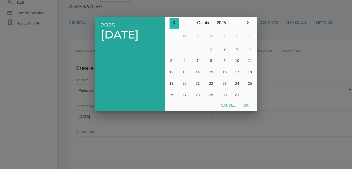
click at [178, 22] on button "button" at bounding box center [174, 23] width 9 height 11
click at [215, 73] on button "17" at bounding box center [211, 71] width 15 height 11
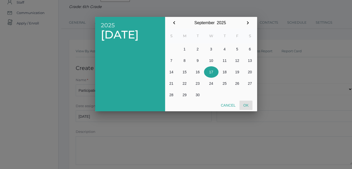
click at [249, 108] on button "Ok" at bounding box center [246, 104] width 13 height 9
type input "[DATE]"
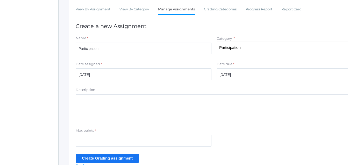
scroll to position [93, 0]
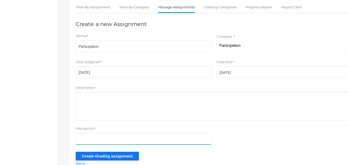
click at [79, 133] on div "Max points *" at bounding box center [144, 135] width 136 height 19
type input "10"
click at [110, 156] on input "Create Grading assignment" at bounding box center [107, 155] width 63 height 9
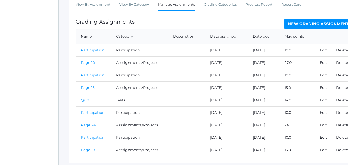
scroll to position [126, 0]
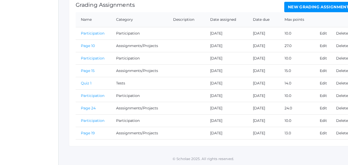
click at [100, 118] on link "Participation" at bounding box center [93, 120] width 24 height 5
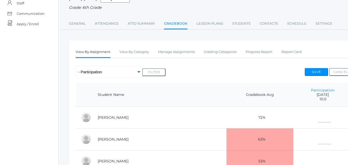
scroll to position [52, 0]
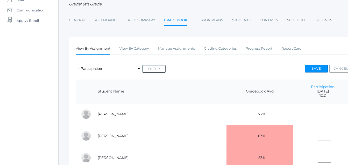
click at [319, 115] on input"] "text" at bounding box center [325, 113] width 13 height 12
type input"] "10"
click at [319, 135] on input"] "text" at bounding box center [325, 135] width 13 height 12
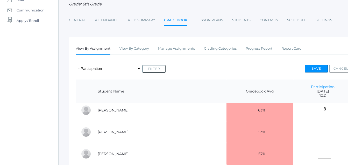
scroll to position [26, 0]
type input"] "8"
click at [319, 132] on input"] "text" at bounding box center [325, 131] width 13 height 12
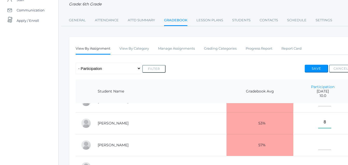
scroll to position [22, 0]
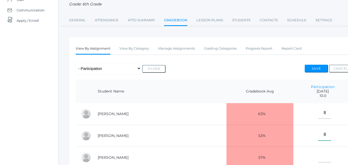
type input"] "8"
click at [319, 159] on input"] "text" at bounding box center [325, 156] width 13 height 12
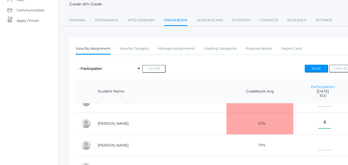
scroll to position [60, 0]
type input"] "9"
click at [319, 142] on input"] "text" at bounding box center [325, 144] width 13 height 12
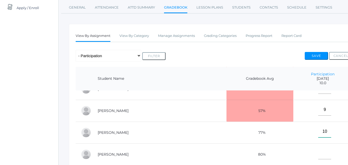
scroll to position [78, 0]
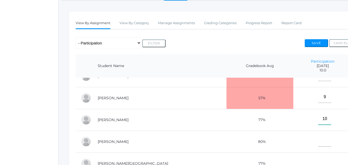
type input"] "10"
click at [319, 139] on input"] "text" at bounding box center [325, 141] width 13 height 12
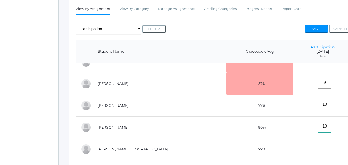
scroll to position [103, 0]
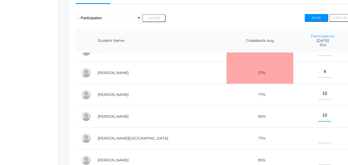
type input"] "10"
click at [319, 135] on input"] "text" at bounding box center [325, 137] width 13 height 12
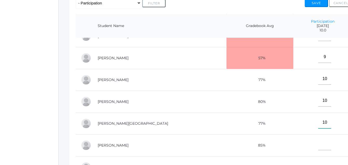
scroll to position [127, 0]
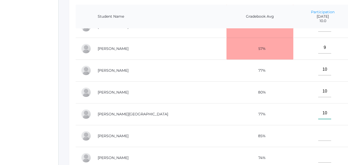
type input"] "10"
click at [319, 133] on input"] "text" at bounding box center [325, 135] width 13 height 12
type input"] "10"
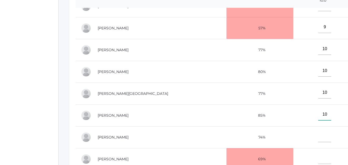
scroll to position [153, 0]
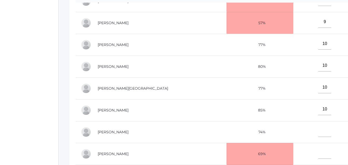
click at [175, 84] on td "[PERSON_NAME][GEOGRAPHIC_DATA]" at bounding box center [160, 88] width 134 height 22
click at [156, 114] on td "[PERSON_NAME]" at bounding box center [160, 110] width 134 height 22
click at [39, 82] on div "icons/ui/navigation/home Created with Sketch. Home icons/user/plain Created wit…" at bounding box center [29, 36] width 58 height 379
click at [319, 128] on input"] "text" at bounding box center [325, 131] width 13 height 12
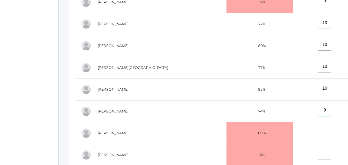
scroll to position [174, 0]
type input"] "9"
click at [319, 130] on input"] "text" at bounding box center [325, 132] width 13 height 12
type input"] "E"
click at [319, 152] on input"] "text" at bounding box center [325, 153] width 13 height 12
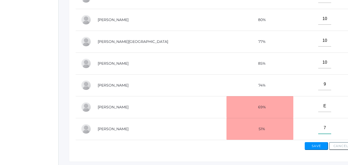
scroll to position [210, 0]
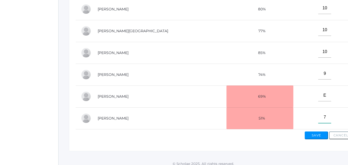
type input"] "7"
click at [317, 136] on button "Save" at bounding box center [316, 135] width 23 height 8
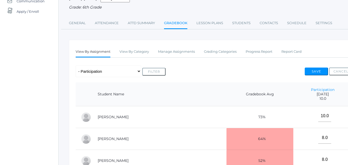
scroll to position [61, 0]
click at [181, 57] on link "Manage Assignments" at bounding box center [176, 51] width 37 height 10
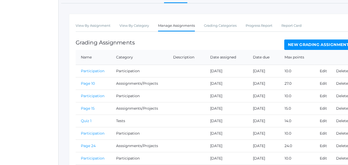
scroll to position [77, 0]
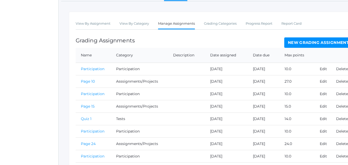
click at [310, 43] on link "New Grading Assignment" at bounding box center [319, 42] width 68 height 10
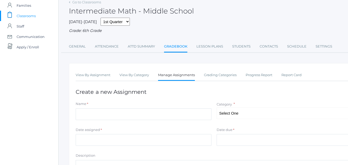
scroll to position [27, 0]
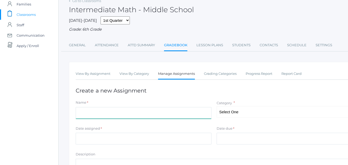
click at [88, 116] on input "Name" at bounding box center [144, 113] width 136 height 12
type input "Retake Quiz 1"
click at [247, 110] on select "Select One Participation Asssignments/Projects Tests" at bounding box center [285, 112] width 136 height 12
select select "1235"
click at [217, 106] on select "Select One Participation Asssignments/Projects Tests" at bounding box center [285, 112] width 136 height 12
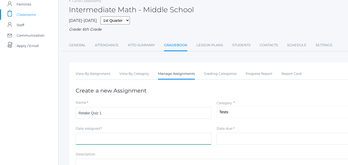
click at [97, 139] on input "Date assigned" at bounding box center [144, 139] width 136 height 12
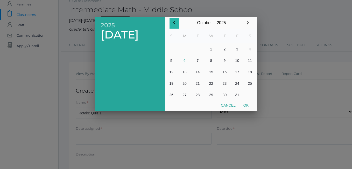
click at [175, 23] on icon "button" at bounding box center [174, 23] width 6 height 6
click at [175, 22] on icon "button" at bounding box center [174, 22] width 2 height 3
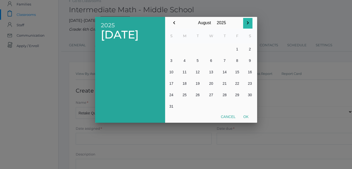
click at [249, 23] on icon "button" at bounding box center [248, 22] width 2 height 3
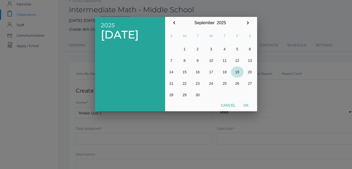
click at [237, 74] on button "19" at bounding box center [237, 71] width 13 height 11
click at [247, 105] on button "Ok" at bounding box center [246, 104] width 13 height 9
type input "[DATE]"
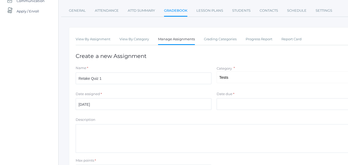
scroll to position [63, 0]
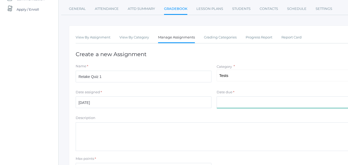
click at [227, 100] on input "Date due" at bounding box center [285, 102] width 136 height 12
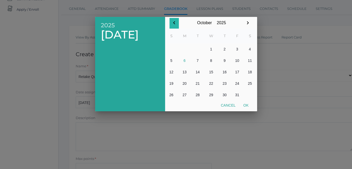
click at [175, 22] on icon "button" at bounding box center [174, 22] width 2 height 3
click at [239, 73] on button "19" at bounding box center [237, 71] width 13 height 11
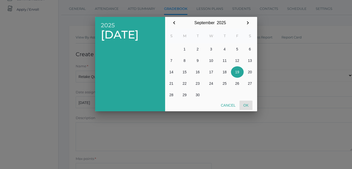
click at [248, 106] on button "Ok" at bounding box center [246, 104] width 13 height 9
type input "[DATE]"
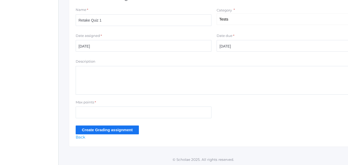
scroll to position [121, 0]
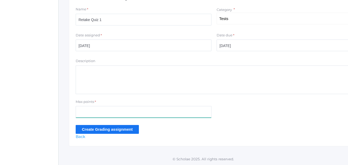
click at [93, 114] on input "Max points" at bounding box center [144, 112] width 136 height 12
type input "14"
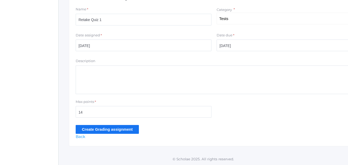
drag, startPoint x: 88, startPoint y: 128, endPoint x: 87, endPoint y: 124, distance: 3.8
click at [87, 124] on form "Name * Retake Quiz 1 Category * Select One Participation Asssignments/Projects …" at bounding box center [214, 70] width 277 height 127
click at [81, 127] on input "Create Grading assignment" at bounding box center [107, 129] width 63 height 9
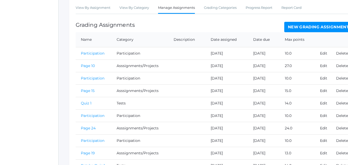
scroll to position [138, 0]
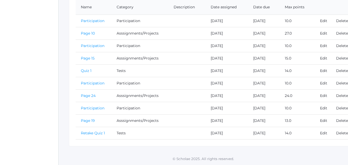
click at [99, 132] on link "Retake Quiz 1" at bounding box center [93, 132] width 24 height 5
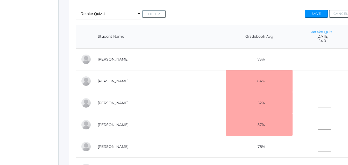
scroll to position [107, 0]
click at [318, 64] on input"] "text" at bounding box center [324, 59] width 13 height 12
type input"] "10"
click at [318, 78] on input"] "text" at bounding box center [324, 80] width 13 height 12
type input"] "6"
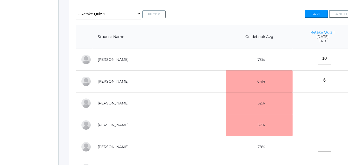
click at [318, 103] on input"] "text" at bounding box center [324, 102] width 13 height 12
type input"] "12"
click at [318, 127] on input"] "text" at bounding box center [324, 124] width 13 height 12
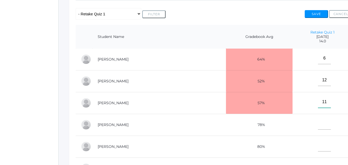
scroll to position [23, 0]
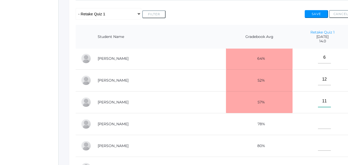
type input"] "11"
click at [318, 124] on input"] "text" at bounding box center [324, 123] width 13 height 12
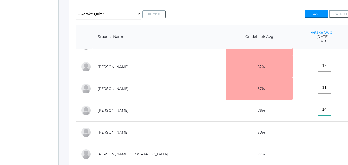
scroll to position [39, 0]
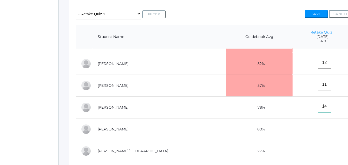
type input"] "14"
click at [318, 130] on input"] "text" at bounding box center [324, 128] width 13 height 12
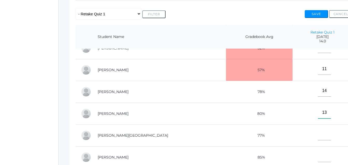
scroll to position [56, 0]
type input"] "13"
click at [318, 136] on input"] "text" at bounding box center [324, 134] width 13 height 12
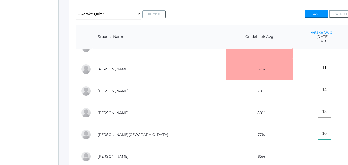
scroll to position [60, 0]
type input"] "10"
click at [318, 152] on input"] "text" at bounding box center [324, 155] width 13 height 12
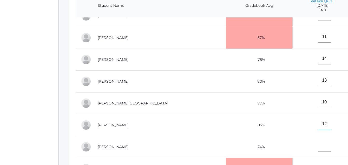
scroll to position [141, 0]
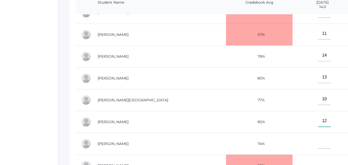
type input"] "12"
click at [318, 141] on input"] "text" at bounding box center [324, 143] width 13 height 12
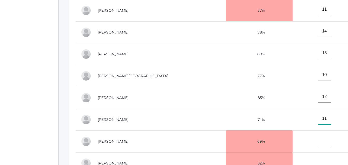
scroll to position [171, 0]
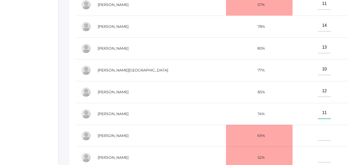
type input"] "11"
click at [318, 136] on input"] "text" at bounding box center [324, 135] width 13 height 12
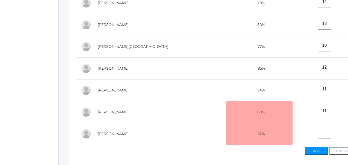
scroll to position [195, 0]
type input"] "11"
click at [318, 131] on input"] "text" at bounding box center [324, 133] width 13 height 12
type input"] "9"
click at [316, 151] on button "Save" at bounding box center [316, 151] width 23 height 8
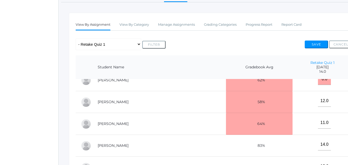
scroll to position [31, 0]
click at [172, 28] on link "Manage Assignments" at bounding box center [176, 24] width 37 height 10
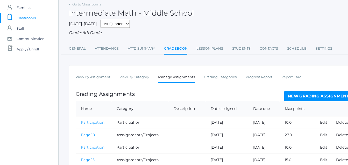
scroll to position [24, 0]
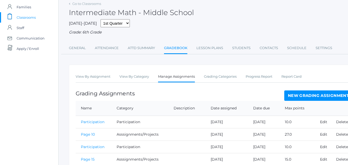
click at [317, 98] on link "New Grading Assignment" at bounding box center [319, 95] width 68 height 10
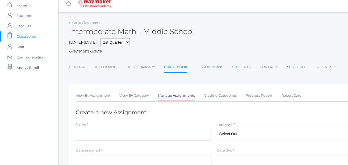
scroll to position [20, 0]
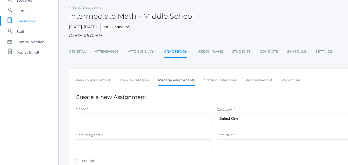
click at [84, 111] on label "Name" at bounding box center [81, 108] width 11 height 5
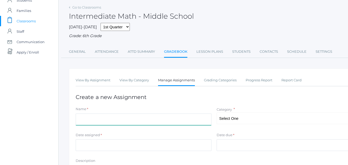
click at [84, 113] on input "Name" at bounding box center [144, 119] width 136 height 12
type input "Page 26"
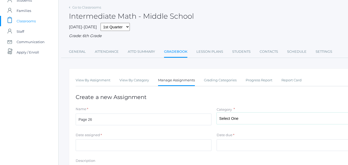
click at [240, 118] on select "Select One Participation Asssignments/Projects Tests" at bounding box center [285, 118] width 136 height 12
select select "1234"
click at [217, 113] on select "Select One Participation Asssignments/Projects Tests" at bounding box center [285, 118] width 136 height 12
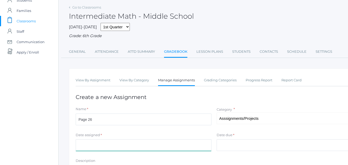
click at [93, 146] on input "Date assigned" at bounding box center [144, 145] width 136 height 12
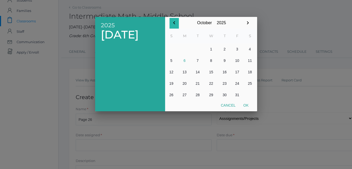
click at [172, 22] on icon "button" at bounding box center [174, 23] width 6 height 6
click at [247, 23] on icon "button" at bounding box center [248, 23] width 6 height 6
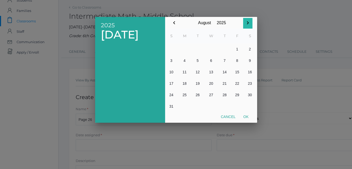
click at [247, 23] on icon "button" at bounding box center [248, 23] width 6 height 6
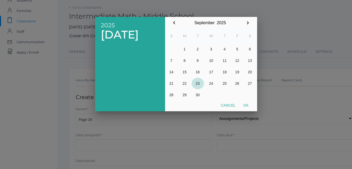
click at [197, 87] on button "23" at bounding box center [198, 83] width 12 height 11
click at [247, 106] on button "Ok" at bounding box center [246, 104] width 13 height 9
type input "[DATE]"
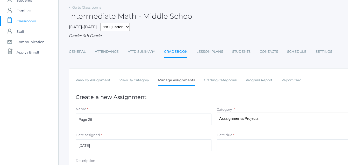
click at [223, 147] on input "Date due" at bounding box center [285, 145] width 136 height 12
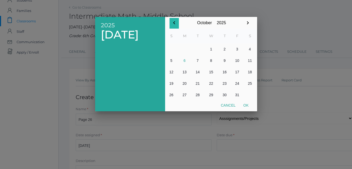
click at [173, 24] on icon "button" at bounding box center [174, 23] width 6 height 6
click at [214, 84] on button "24" at bounding box center [211, 83] width 15 height 11
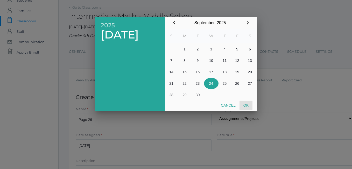
click at [249, 106] on button "Ok" at bounding box center [246, 104] width 13 height 9
type input "[DATE]"
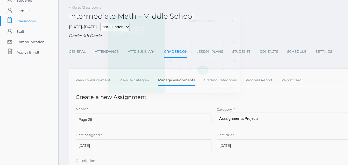
click at [248, 106] on div "View By Assignment View By Category Manage Assignments Grading Categories Progr…" at bounding box center [214, 156] width 290 height 177
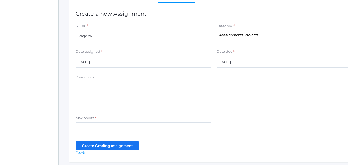
scroll to position [104, 0]
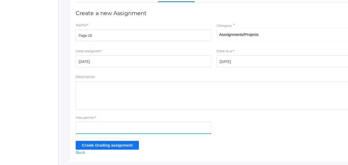
click at [82, 128] on input "Max points" at bounding box center [144, 128] width 136 height 12
type input "19"
click at [97, 150] on div "View By Assignment View By Category Manage Assignments Grading Categories Progr…" at bounding box center [214, 72] width 290 height 177
click at [122, 142] on input "Create Grading assignment" at bounding box center [107, 145] width 63 height 9
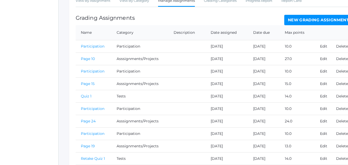
scroll to position [150, 0]
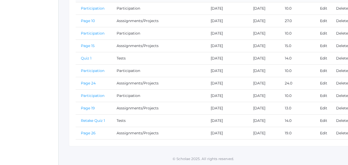
click at [91, 135] on link "Page 26" at bounding box center [88, 132] width 15 height 5
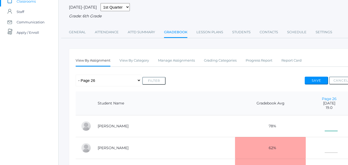
click at [325, 127] on input"] "text" at bounding box center [331, 125] width 13 height 12
type input"] "18"
click at [325, 148] on input"] "text" at bounding box center [331, 147] width 13 height 12
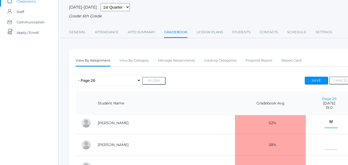
scroll to position [28, 0]
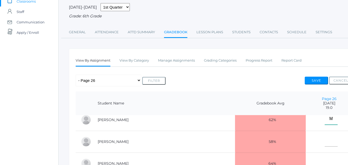
type input"] "M"
click at [325, 143] on input"] "text" at bounding box center [331, 141] width 13 height 12
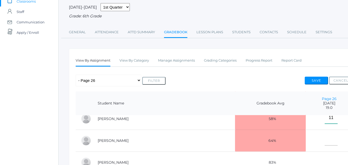
scroll to position [52, 0]
type input"] "11"
click at [325, 141] on input"] "text" at bounding box center [331, 139] width 13 height 12
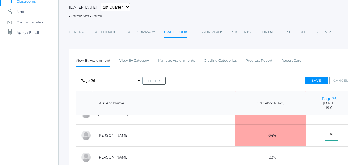
type input"] "M"
click at [325, 154] on input"] "text" at bounding box center [331, 156] width 13 height 12
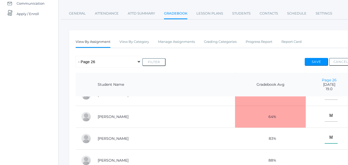
scroll to position [63, 0]
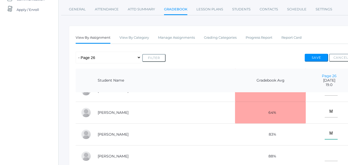
type input"] "M"
click at [325, 154] on input"] "text" at bounding box center [331, 155] width 13 height 12
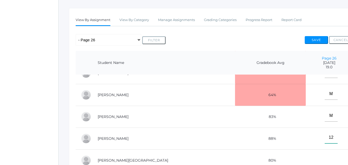
scroll to position [91, 0]
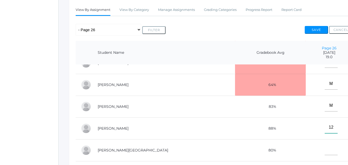
type input"] "12"
click at [325, 147] on input"] "text" at bounding box center [331, 149] width 13 height 12
type input"] "d"
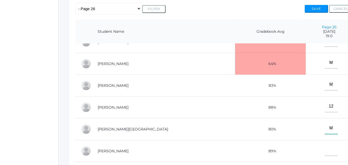
scroll to position [113, 0]
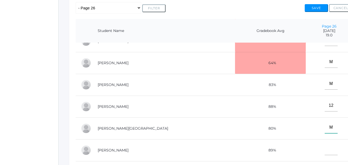
type input"] "M"
click at [325, 147] on input"] "text" at bounding box center [331, 149] width 13 height 12
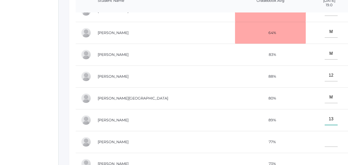
scroll to position [143, 0]
type input"] "13"
click at [325, 138] on input"] "text" at bounding box center [331, 140] width 13 height 12
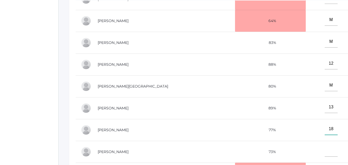
scroll to position [165, 0]
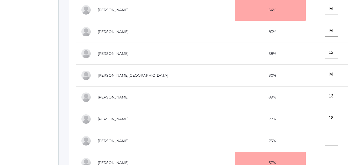
type input"] "18"
click at [325, 137] on input"] "text" at bounding box center [331, 140] width 13 height 12
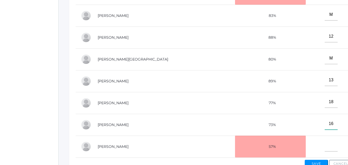
scroll to position [182, 0]
type input"] "16"
click at [325, 143] on input"] "text" at bounding box center [331, 145] width 13 height 12
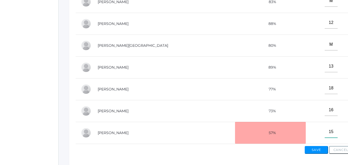
scroll to position [199, 0]
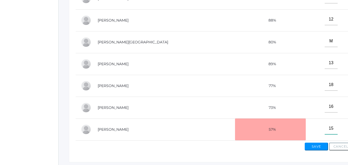
type input"] "15"
click at [314, 149] on button "Save" at bounding box center [316, 146] width 23 height 8
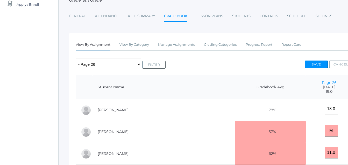
scroll to position [70, 0]
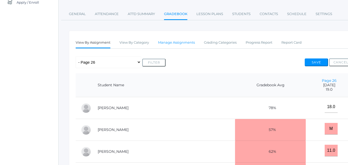
click at [172, 42] on link "Manage Assignments" at bounding box center [176, 42] width 37 height 10
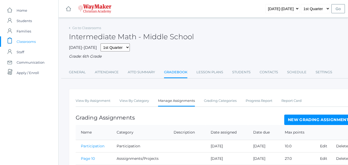
click at [317, 122] on link "New Grading Assignment" at bounding box center [319, 119] width 68 height 10
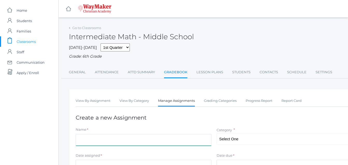
click at [87, 139] on input "Name" at bounding box center [144, 140] width 136 height 12
type input "Participation"
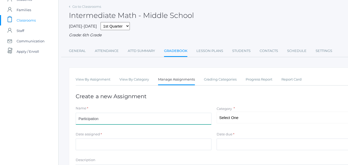
scroll to position [25, 0]
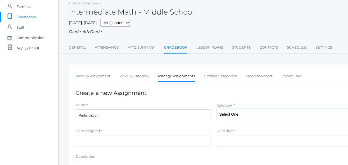
click at [322, 119] on select "Select One Participation Asssignments/Projects Tests" at bounding box center [285, 114] width 136 height 12
click at [217, 109] on select "Select One Participation Asssignments/Projects Tests" at bounding box center [285, 114] width 136 height 12
click at [329, 116] on select "Select One Participation Asssignments/Projects Tests" at bounding box center [285, 114] width 136 height 12
select select "1233"
click at [217, 109] on select "Select One Participation Asssignments/Projects Tests" at bounding box center [285, 114] width 136 height 12
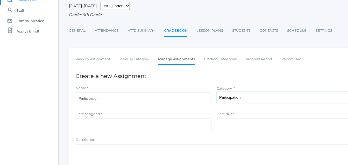
scroll to position [49, 0]
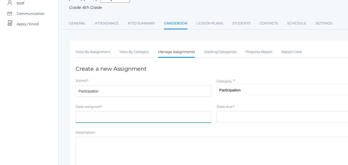
click at [113, 118] on input "Date assigned" at bounding box center [144, 117] width 136 height 12
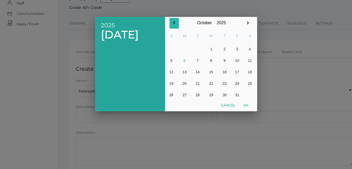
click at [173, 22] on icon "button" at bounding box center [174, 23] width 6 height 6
click at [213, 86] on button "24" at bounding box center [211, 83] width 15 height 11
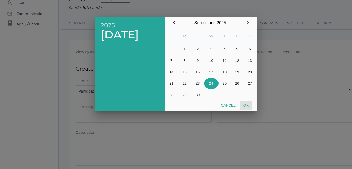
click at [247, 108] on button "Ok" at bounding box center [246, 104] width 13 height 9
type input "[DATE]"
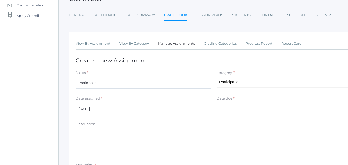
scroll to position [78, 0]
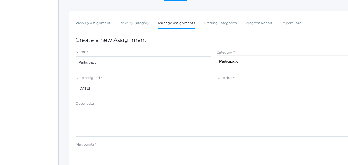
click at [247, 89] on input "Date due" at bounding box center [285, 88] width 136 height 12
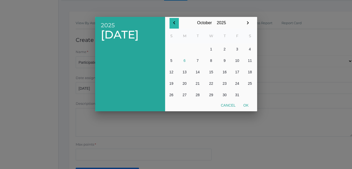
click at [174, 20] on icon "button" at bounding box center [174, 23] width 6 height 6
click at [210, 87] on button "24" at bounding box center [211, 83] width 15 height 11
click at [243, 112] on div at bounding box center [176, 63] width 352 height 211
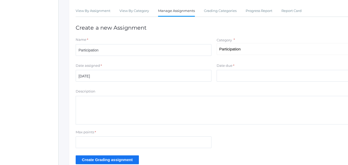
scroll to position [95, 0]
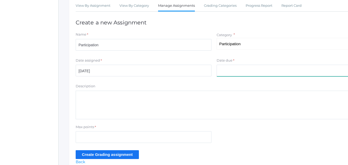
click at [244, 73] on input "Date due" at bounding box center [285, 71] width 136 height 12
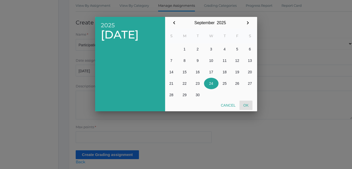
click at [248, 109] on button "Ok" at bounding box center [246, 104] width 13 height 9
type input "[DATE]"
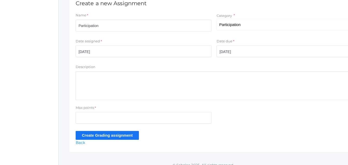
scroll to position [121, 0]
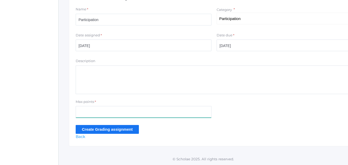
click at [106, 110] on input "Max points" at bounding box center [144, 112] width 136 height 12
type input "10"
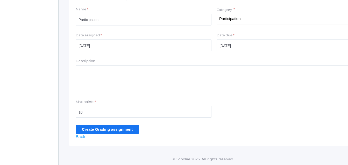
click at [113, 127] on input "Create Grading assignment" at bounding box center [107, 129] width 63 height 9
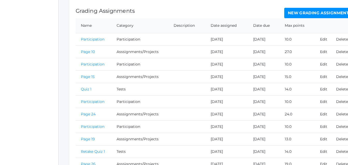
scroll to position [163, 0]
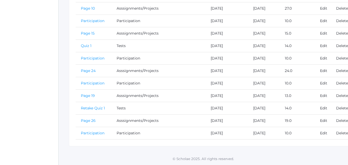
click at [99, 132] on link "Participation" at bounding box center [93, 132] width 24 height 5
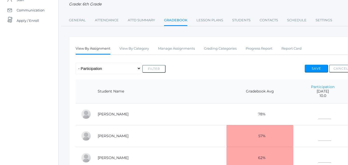
scroll to position [54, 0]
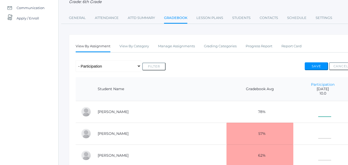
click at [319, 111] on input"] "text" at bounding box center [325, 111] width 13 height 12
type input"] "10"
click at [319, 134] on input"] "text" at bounding box center [325, 133] width 13 height 12
type input"] "9"
click at [319, 156] on input"] "text" at bounding box center [325, 154] width 13 height 12
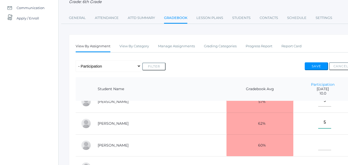
scroll to position [32, 0]
type input"] "5"
click at [319, 147] on input"] "text" at bounding box center [325, 144] width 13 height 12
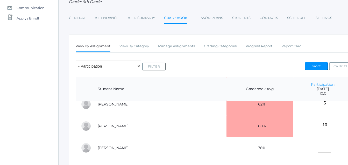
scroll to position [58, 0]
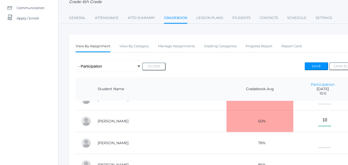
type input"] "10"
click at [319, 142] on input"] "text" at bounding box center [325, 142] width 13 height 12
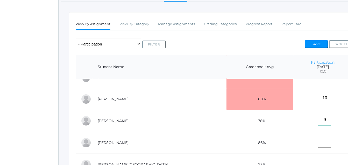
scroll to position [77, 0]
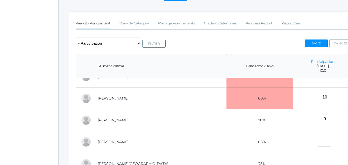
type input"] "9"
click at [319, 138] on input"] "text" at bounding box center [325, 141] width 13 height 12
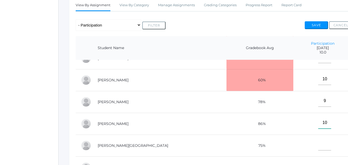
scroll to position [96, 0]
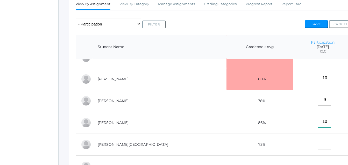
type input"] "10"
click at [319, 142] on input"] "text" at bounding box center [325, 143] width 13 height 12
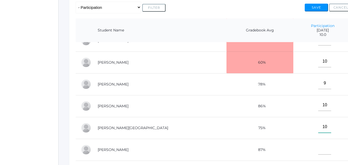
scroll to position [113, 0]
type input"] "10"
click at [319, 147] on input"] "text" at bounding box center [325, 148] width 13 height 12
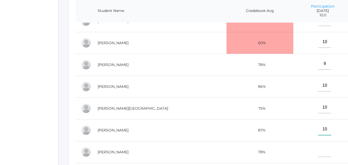
scroll to position [137, 0]
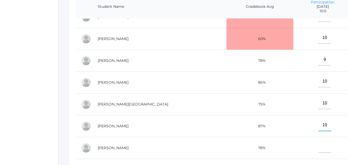
type input"] "10"
click at [319, 146] on input"] "text" at bounding box center [325, 147] width 13 height 12
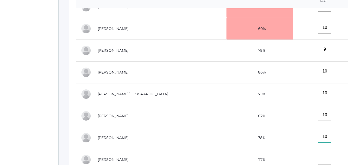
scroll to position [158, 0]
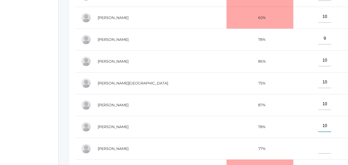
type input"] "10"
click at [319, 145] on input"] "text" at bounding box center [325, 148] width 13 height 12
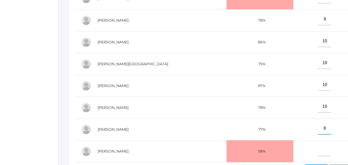
scroll to position [178, 0]
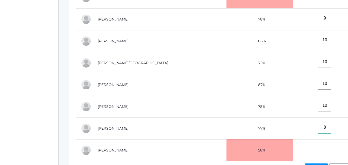
type input"] "8"
click at [319, 147] on input"] "text" at bounding box center [325, 149] width 13 height 12
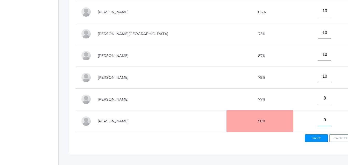
scroll to position [210, 0]
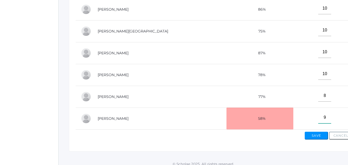
type input"] "9"
click at [316, 136] on button "Save" at bounding box center [316, 136] width 23 height 8
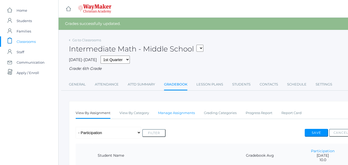
click at [175, 116] on link "Manage Assignments" at bounding box center [176, 113] width 37 height 10
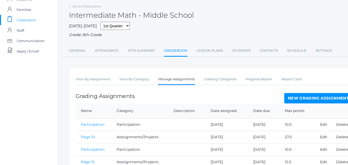
scroll to position [26, 0]
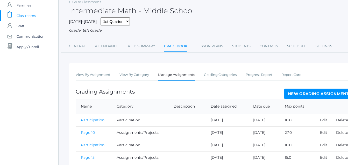
click at [308, 94] on link "New Grading Assignment" at bounding box center [319, 93] width 68 height 10
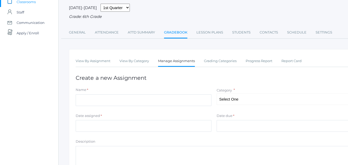
scroll to position [41, 0]
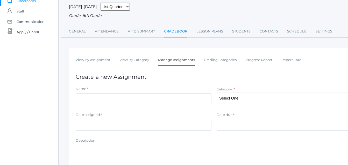
click at [106, 98] on input "Name" at bounding box center [144, 99] width 136 height 12
type input "Page 30"
click at [252, 99] on select "Select One Participation Asssignments/Projects Tests" at bounding box center [284, 98] width 136 height 12
select select "1234"
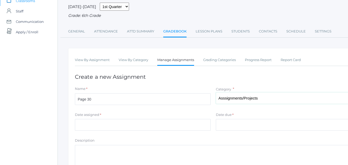
click at [216, 93] on select "Select One Participation Asssignments/Projects Tests" at bounding box center [284, 98] width 136 height 12
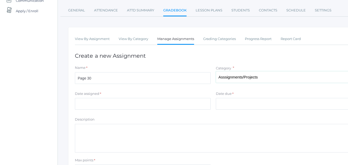
scroll to position [62, 1]
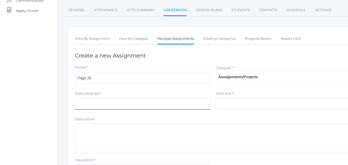
click at [102, 103] on input "Date assigned" at bounding box center [143, 104] width 136 height 12
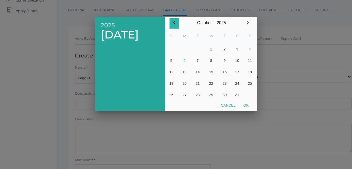
click at [176, 20] on icon "button" at bounding box center [174, 23] width 6 height 6
click at [212, 84] on button "24" at bounding box center [211, 83] width 15 height 11
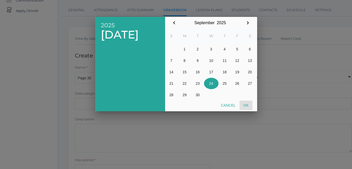
click at [246, 106] on button "Ok" at bounding box center [246, 104] width 13 height 9
type input "[DATE]"
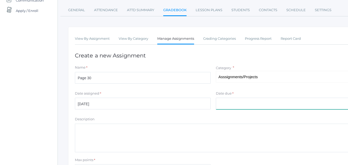
click at [236, 102] on input "Date due" at bounding box center [284, 104] width 136 height 12
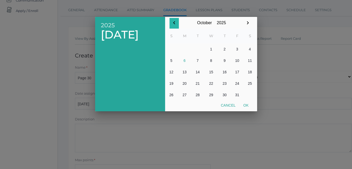
click at [174, 23] on icon "button" at bounding box center [174, 23] width 6 height 6
click at [223, 87] on button "25" at bounding box center [225, 83] width 12 height 11
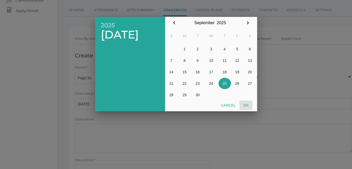
click at [251, 108] on button "Ok" at bounding box center [246, 104] width 13 height 9
type input "[DATE]"
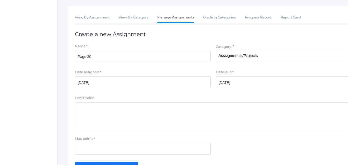
scroll to position [84, 1]
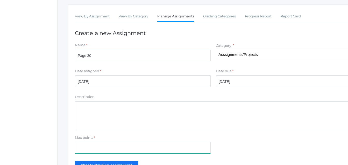
click at [113, 143] on input "Max points" at bounding box center [143, 148] width 136 height 12
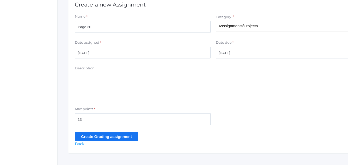
scroll to position [121, 1]
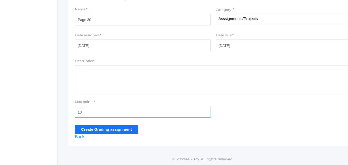
type input "13"
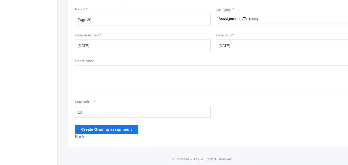
click at [115, 130] on input "Create Grading assignment" at bounding box center [106, 129] width 63 height 9
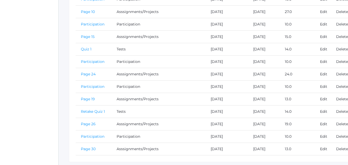
scroll to position [175, 0]
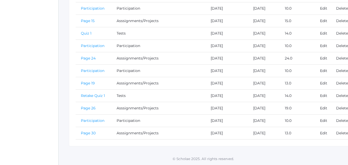
click at [90, 134] on link "Page 30" at bounding box center [88, 132] width 15 height 5
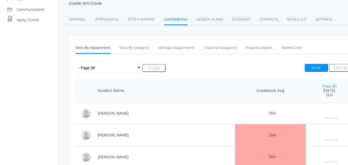
scroll to position [53, 0]
click at [325, 113] on input"] "text" at bounding box center [331, 112] width 13 height 12
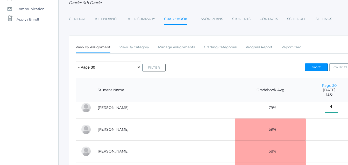
scroll to position [0, 0]
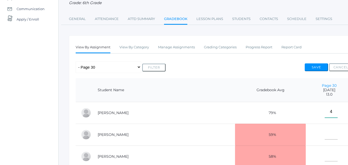
type input"] "4"
click at [325, 135] on input"] "text" at bounding box center [331, 134] width 13 height 12
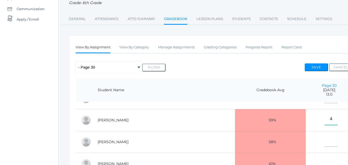
scroll to position [19, 0]
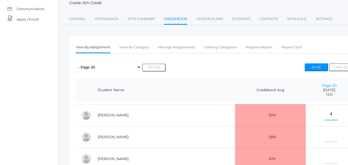
type input"] "4"
click at [325, 138] on input"] "text" at bounding box center [331, 136] width 13 height 12
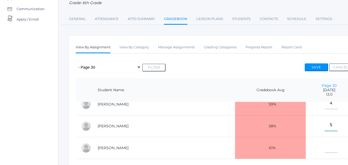
scroll to position [36, 0]
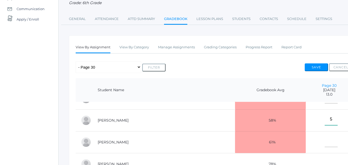
type input"] "5"
click at [325, 143] on input"] "text" at bounding box center [331, 141] width 13 height 12
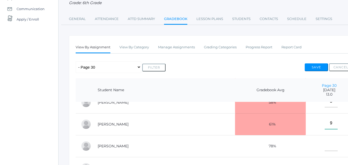
scroll to position [56, 0]
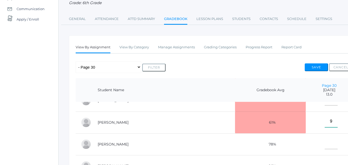
type input"] "9"
click at [325, 146] on input"] "text" at bounding box center [331, 143] width 13 height 12
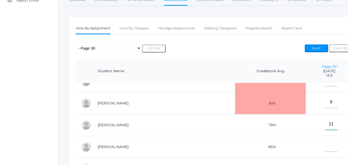
scroll to position [76, 0]
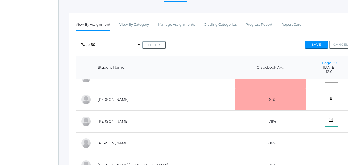
type input"] "11"
click at [325, 140] on input"] "text" at bounding box center [331, 142] width 13 height 12
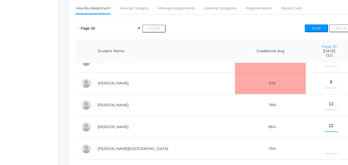
scroll to position [102, 0]
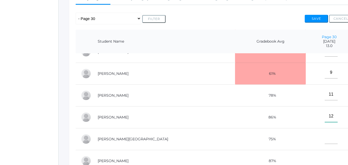
type input"] "12"
click at [325, 136] on input"] "text" at bounding box center [331, 138] width 13 height 12
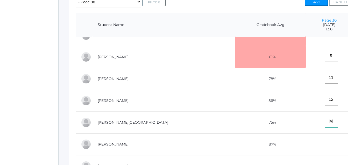
scroll to position [119, 0]
type input"] "M"
click at [325, 140] on input"] "text" at bounding box center [331, 143] width 13 height 12
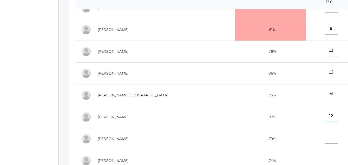
scroll to position [147, 0]
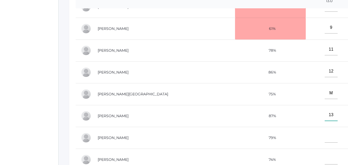
type input"] "13"
click at [325, 134] on input"] "text" at bounding box center [331, 137] width 13 height 12
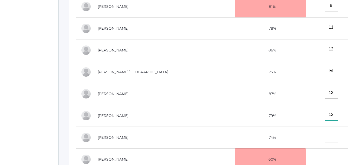
scroll to position [170, 0]
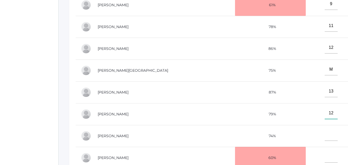
type input"] "12"
click at [325, 133] on input"] "text" at bounding box center [331, 135] width 13 height 12
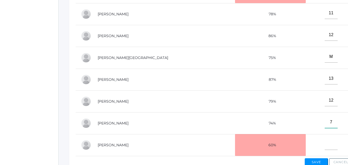
scroll to position [185, 0]
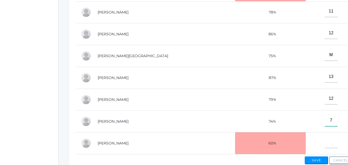
type input"] "7"
click at [325, 141] on input"] "text" at bounding box center [331, 142] width 13 height 12
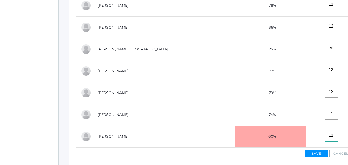
scroll to position [205, 0]
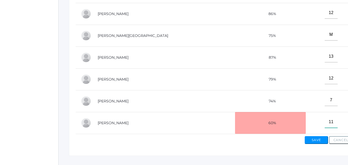
type input"] "11"
click at [317, 140] on button "Save" at bounding box center [316, 140] width 23 height 8
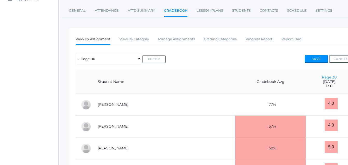
scroll to position [74, 0]
click at [179, 43] on link "Manage Assignments" at bounding box center [176, 39] width 37 height 10
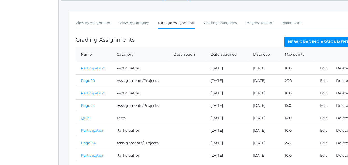
scroll to position [79, 0]
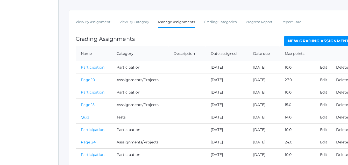
click at [313, 43] on link "New Grading Assignment" at bounding box center [319, 41] width 68 height 10
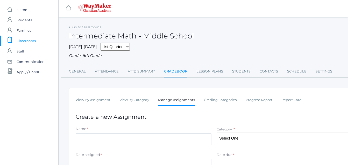
scroll to position [11, 0]
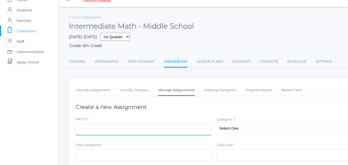
click at [102, 128] on input "Name" at bounding box center [144, 129] width 136 height 12
type input "d"
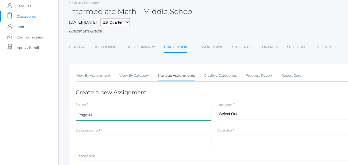
scroll to position [26, 0]
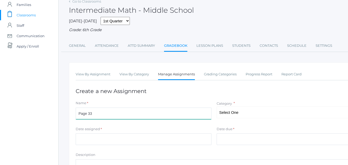
type input "Page 33"
click at [258, 113] on select "Select One Participation Asssignments/Projects Tests" at bounding box center [285, 112] width 136 height 12
click at [217, 107] on select "Select One Participation Asssignments/Projects Tests" at bounding box center [285, 112] width 136 height 12
click at [248, 117] on select "Select One Participation Asssignments/Projects Tests" at bounding box center [285, 112] width 136 height 12
select select "1234"
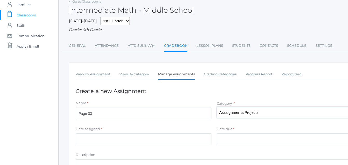
click at [217, 107] on select "Select One Participation Asssignments/Projects Tests" at bounding box center [285, 112] width 136 height 12
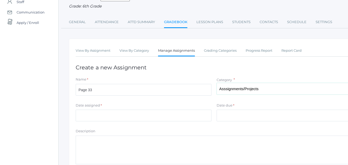
scroll to position [60, 0]
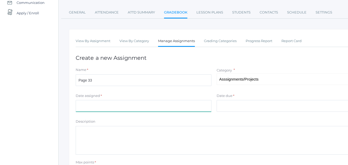
click at [110, 101] on input "Date assigned" at bounding box center [144, 106] width 136 height 12
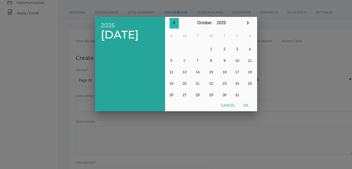
click at [174, 23] on icon "button" at bounding box center [174, 22] width 2 height 3
click at [233, 87] on button "26" at bounding box center [237, 83] width 13 height 11
click at [225, 85] on button "25" at bounding box center [225, 83] width 12 height 11
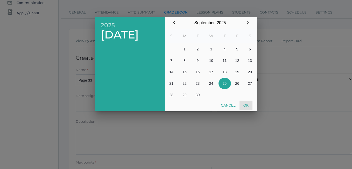
click at [248, 107] on button "Ok" at bounding box center [246, 104] width 13 height 9
type input "[DATE]"
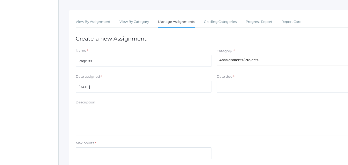
scroll to position [79, 0]
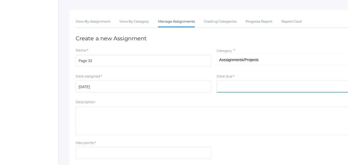
click at [233, 87] on input "Date due" at bounding box center [285, 86] width 136 height 12
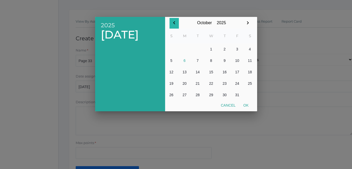
click at [174, 23] on icon "button" at bounding box center [174, 23] width 6 height 6
click at [238, 85] on button "26" at bounding box center [237, 83] width 13 height 11
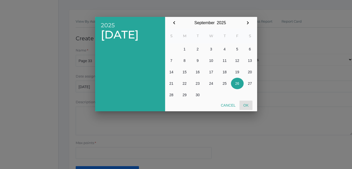
click at [250, 109] on button "Ok" at bounding box center [246, 104] width 13 height 9
type input "[DATE]"
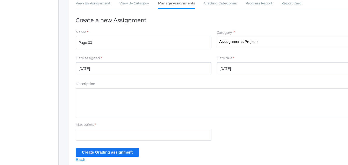
scroll to position [100, 0]
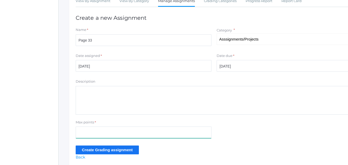
click at [95, 133] on input "Max points" at bounding box center [144, 132] width 136 height 12
type input "22"
click at [115, 154] on input "Create Grading assignment" at bounding box center [107, 149] width 63 height 9
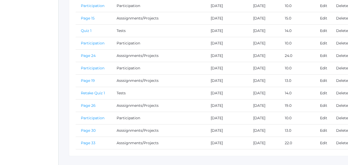
scroll to position [188, 0]
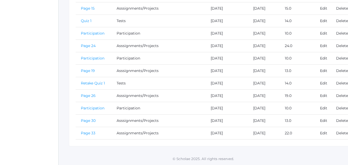
click at [94, 133] on link "Page 33" at bounding box center [88, 132] width 15 height 5
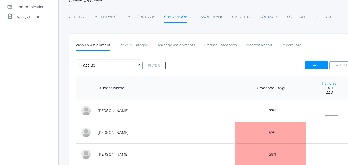
scroll to position [56, 0]
click at [325, 111] on input"] "text" at bounding box center [331, 109] width 13 height 12
click at [327, 106] on td at bounding box center [330, 110] width 46 height 22
click at [325, 108] on input"] "text" at bounding box center [331, 109] width 13 height 12
type input"] "M"
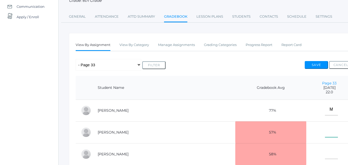
click at [325, 134] on input"] "text" at bounding box center [331, 131] width 13 height 12
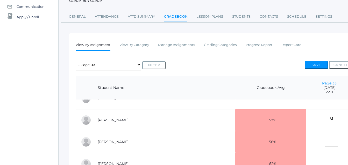
scroll to position [17, 0]
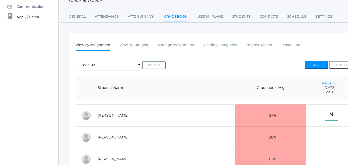
type input"] "M"
click at [325, 138] on input"] "text" at bounding box center [331, 136] width 13 height 12
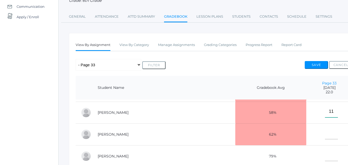
scroll to position [40, 0]
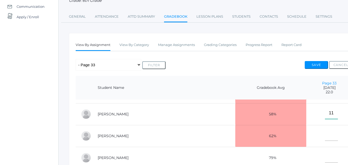
type input"] "11"
click at [325, 136] on input"] "text" at bounding box center [331, 135] width 13 height 12
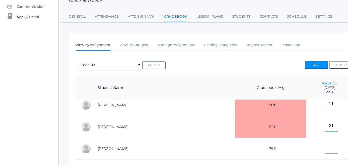
scroll to position [51, 0]
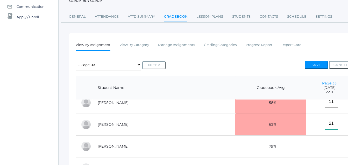
type input"] "21"
click at [325, 147] on input"] "text" at bounding box center [331, 145] width 13 height 12
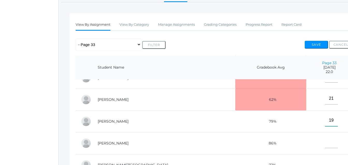
scroll to position [77, 0]
type input"] "19"
click at [325, 139] on input"] "text" at bounding box center [331, 142] width 13 height 12
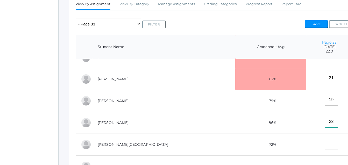
scroll to position [97, 0]
type input"] "22"
click at [325, 141] on input"] "text" at bounding box center [331, 143] width 13 height 12
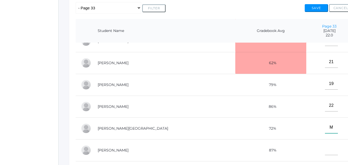
scroll to position [117, 0]
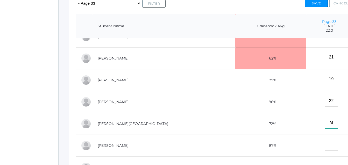
type input"] "M"
click at [325, 142] on input"] "text" at bounding box center [331, 145] width 13 height 12
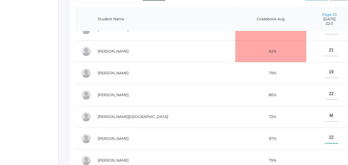
scroll to position [144, 0]
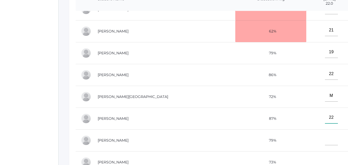
type input"] "22"
click at [325, 137] on input"] "text" at bounding box center [331, 139] width 13 height 12
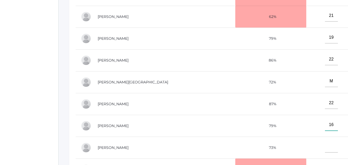
scroll to position [161, 0]
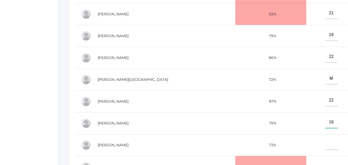
type input"] "16"
click at [325, 142] on input"] "text" at bounding box center [331, 144] width 13 height 12
click at [325, 141] on input"] "M" at bounding box center [331, 144] width 13 height 12
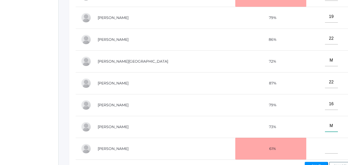
scroll to position [181, 0]
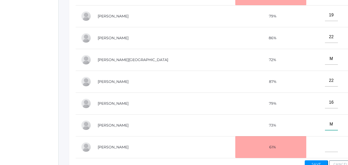
type input"] "M"
click at [325, 144] on input"] "text" at bounding box center [331, 146] width 13 height 12
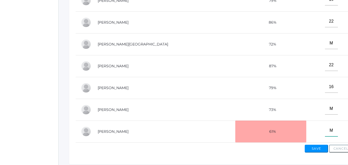
scroll to position [197, 0]
type input"] "M"
click at [314, 151] on button "Save" at bounding box center [316, 148] width 23 height 8
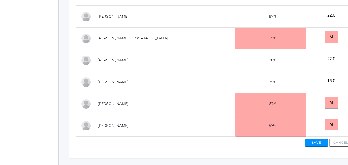
scroll to position [227, 0]
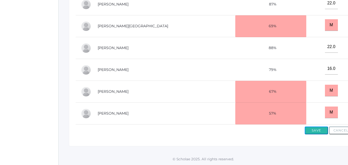
click at [315, 133] on button "Save" at bounding box center [316, 130] width 23 height 8
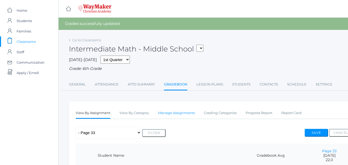
click at [173, 114] on link "Manage Assignments" at bounding box center [176, 113] width 37 height 10
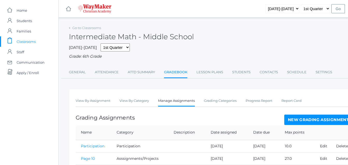
click at [324, 122] on link "New Grading Assignment" at bounding box center [319, 119] width 68 height 10
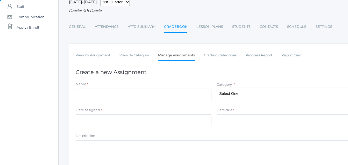
scroll to position [47, 0]
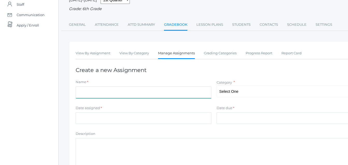
click at [97, 92] on input "Name" at bounding box center [144, 92] width 136 height 12
type input "Quiz 2"
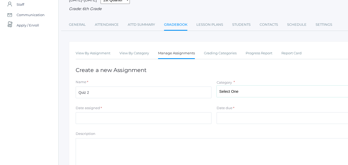
click at [251, 90] on select "Select One Participation Asssignments/Projects Tests" at bounding box center [285, 91] width 136 height 12
click at [238, 129] on form "Name * Quiz 2 Category * Select One Participation Asssignments/Projects Tests D…" at bounding box center [214, 142] width 277 height 127
click at [269, 96] on select "Select One Participation Asssignments/Projects Tests" at bounding box center [285, 91] width 136 height 12
select select "1235"
click at [217, 86] on select "Select One Participation Asssignments/Projects Tests" at bounding box center [285, 91] width 136 height 12
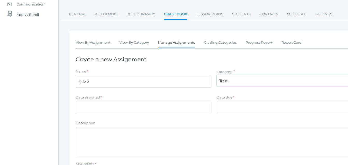
scroll to position [61, 0]
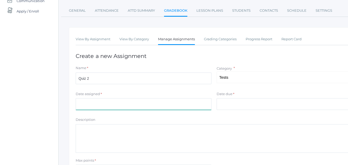
click at [109, 103] on input "Date assigned" at bounding box center [144, 104] width 136 height 12
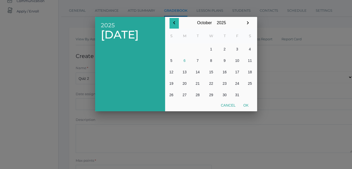
click at [174, 23] on icon "button" at bounding box center [174, 23] width 6 height 6
click at [198, 100] on button "30" at bounding box center [198, 94] width 12 height 11
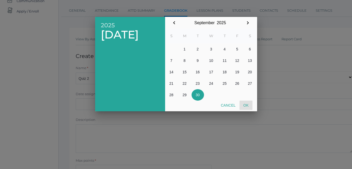
click at [247, 107] on button "Ok" at bounding box center [246, 104] width 13 height 9
type input "[DATE]"
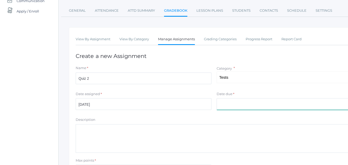
click at [238, 107] on input "Date due" at bounding box center [285, 104] width 136 height 12
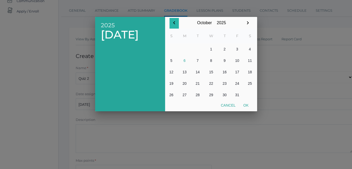
click at [174, 23] on icon "button" at bounding box center [174, 22] width 2 height 3
click at [197, 95] on button "30" at bounding box center [198, 94] width 12 height 11
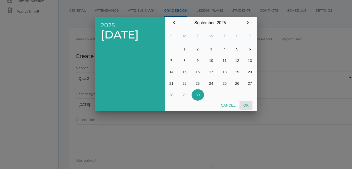
click at [248, 107] on button "Ok" at bounding box center [246, 104] width 13 height 9
type input "[DATE]"
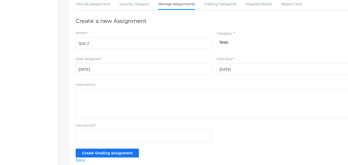
scroll to position [98, 0]
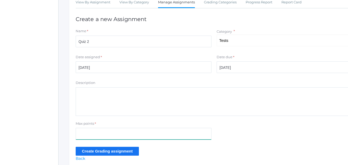
click at [85, 134] on input "Max points" at bounding box center [144, 134] width 136 height 12
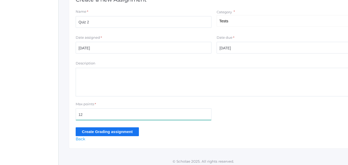
scroll to position [120, 0]
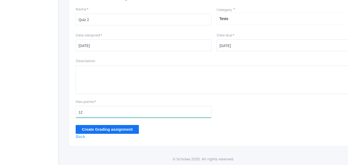
type input "12"
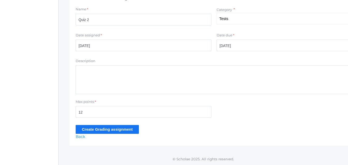
click at [97, 132] on input "Create Grading assignment" at bounding box center [107, 129] width 63 height 9
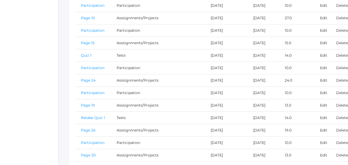
scroll to position [200, 0]
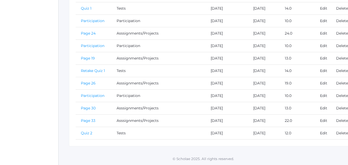
click at [85, 132] on link "Quiz 2" at bounding box center [86, 132] width 11 height 5
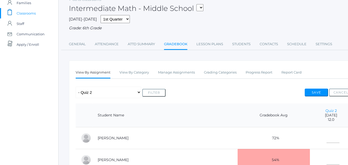
scroll to position [30, 0]
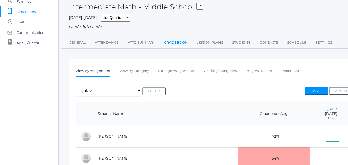
click at [327, 137] on input"] "text" at bounding box center [333, 135] width 13 height 12
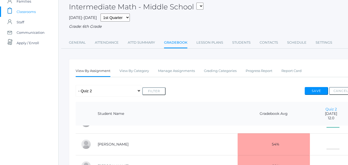
scroll to position [14, 0]
type input"] "8"
click at [327, 145] on input"] "text" at bounding box center [333, 143] width 13 height 12
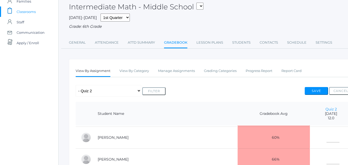
scroll to position [44, 0]
type input"] "8.5"
click at [327, 136] on input"] "text" at bounding box center [333, 135] width 13 height 12
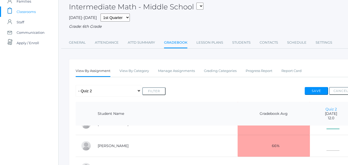
scroll to position [59, 0]
type input"] "8"
click at [327, 143] on input"] "text" at bounding box center [333, 145] width 13 height 12
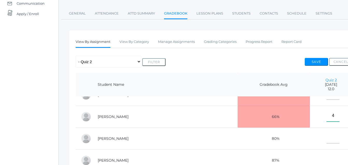
scroll to position [62, 0]
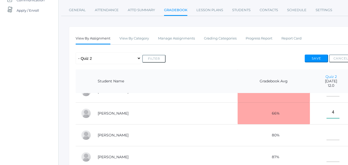
type input"] "4"
click at [327, 135] on input"] "text" at bounding box center [333, 134] width 13 height 12
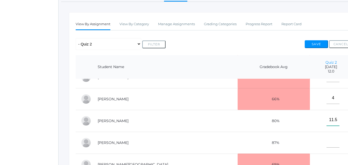
scroll to position [80, 0]
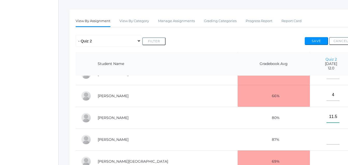
type input"] "11.5"
click at [327, 136] on input"] "text" at bounding box center [333, 139] width 13 height 12
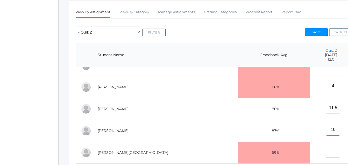
scroll to position [93, 0]
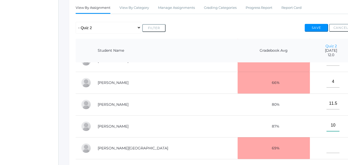
type input"] "10"
click at [327, 149] on input"] "text" at bounding box center [333, 147] width 13 height 12
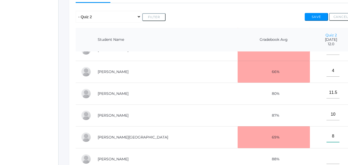
scroll to position [106, 0]
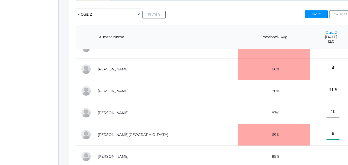
type input"] "8"
click at [327, 153] on input"] "text" at bounding box center [333, 155] width 13 height 12
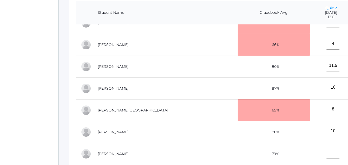
scroll to position [131, 0]
type input"] "10"
click at [327, 150] on input"] "text" at bounding box center [333, 153] width 13 height 12
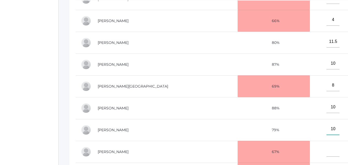
scroll to position [156, 0]
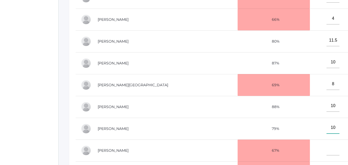
type input"] "10"
click at [327, 151] on input"] "text" at bounding box center [333, 149] width 13 height 12
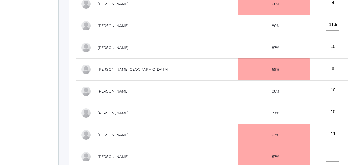
scroll to position [173, 0]
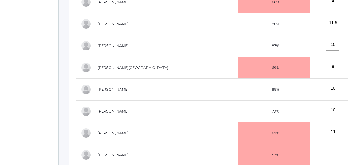
type input"] "11"
click at [327, 153] on input"] "text" at bounding box center [333, 154] width 13 height 12
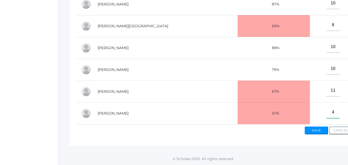
scroll to position [216, 0]
type input"] "4"
click at [316, 133] on button "Save" at bounding box center [316, 130] width 23 height 8
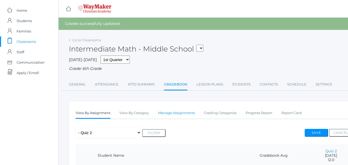
click at [179, 113] on link "Manage Assignments" at bounding box center [176, 113] width 37 height 10
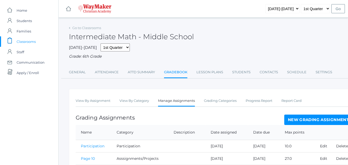
click at [320, 120] on link "New Grading Assignment" at bounding box center [319, 119] width 68 height 10
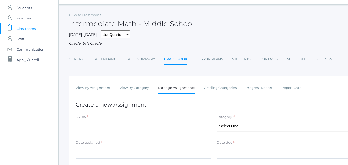
scroll to position [19, 0]
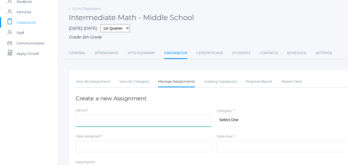
click at [100, 120] on input "Name" at bounding box center [144, 121] width 136 height 12
type input "Page 39"
click at [298, 122] on select "Select One Participation Asssignments/Projects Tests" at bounding box center [285, 120] width 136 height 12
click at [217, 114] on select "Select One Participation Asssignments/Projects Tests" at bounding box center [285, 120] width 136 height 12
click at [261, 123] on select "Select One Participation Asssignments/Projects Tests" at bounding box center [285, 120] width 136 height 12
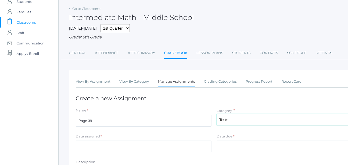
select select "1234"
click at [217, 114] on select "Select One Participation Asssignments/Projects Tests" at bounding box center [285, 120] width 136 height 12
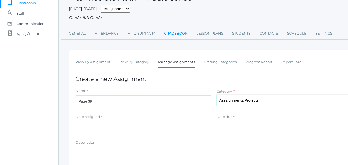
scroll to position [39, 0]
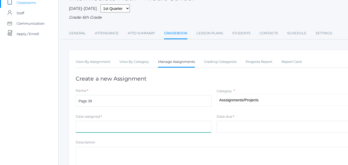
click at [104, 126] on input "Date assigned" at bounding box center [144, 127] width 136 height 12
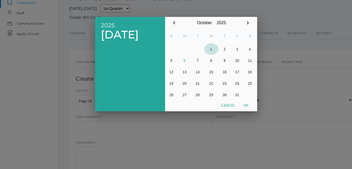
click at [210, 47] on button "1" at bounding box center [211, 48] width 15 height 11
click at [247, 108] on button "Ok" at bounding box center [246, 104] width 13 height 9
type input "[DATE]"
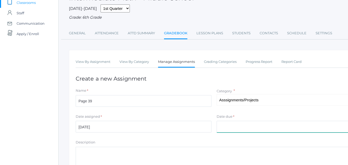
click at [241, 129] on input "Date due" at bounding box center [285, 127] width 136 height 12
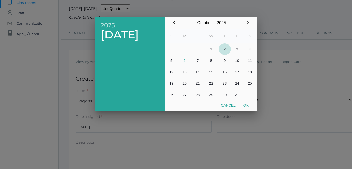
click at [227, 47] on button "2" at bounding box center [225, 48] width 12 height 11
click at [251, 108] on button "Ok" at bounding box center [246, 104] width 13 height 9
type input "[DATE]"
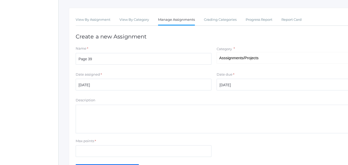
scroll to position [83, 0]
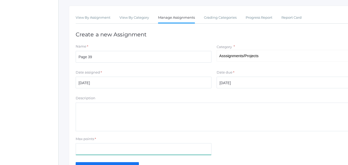
click at [82, 151] on input "Max points" at bounding box center [144, 149] width 136 height 12
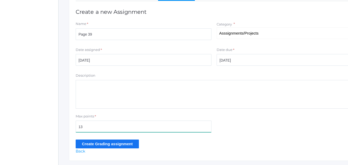
type input "13"
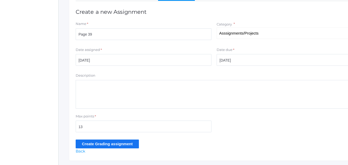
click at [84, 147] on input "Create Grading assignment" at bounding box center [107, 143] width 63 height 9
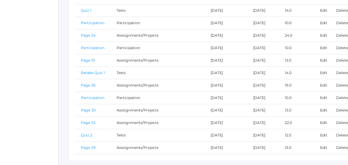
scroll to position [213, 0]
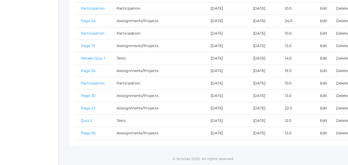
click at [92, 133] on link "Page 39" at bounding box center [88, 132] width 15 height 5
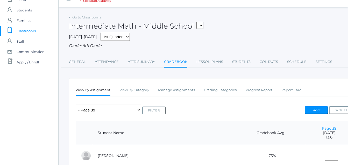
scroll to position [22, 0]
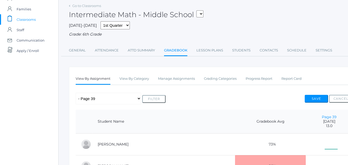
click at [325, 146] on input"] "text" at bounding box center [331, 143] width 13 height 12
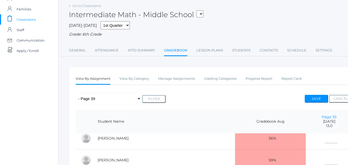
scroll to position [28, 0]
type input"] "5"
click at [325, 139] on input"] "text" at bounding box center [331, 137] width 13 height 12
type input"] "M"
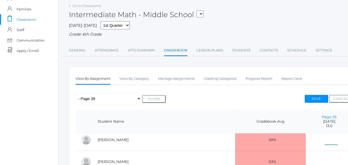
click at [325, 140] on input"] "text" at bounding box center [331, 139] width 13 height 12
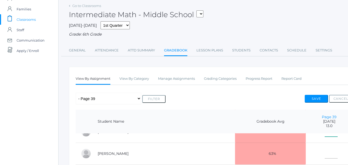
scroll to position [60, 0]
type input"] "M"
click at [325, 151] on input"] "text" at bounding box center [331, 153] width 13 height 12
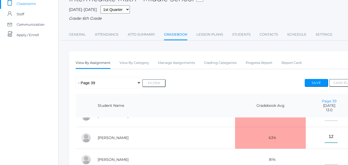
scroll to position [40, 0]
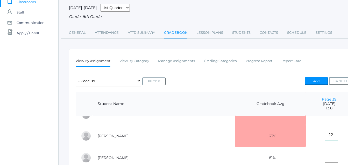
type input"] "12"
click at [325, 154] on input"] "text" at bounding box center [331, 157] width 13 height 12
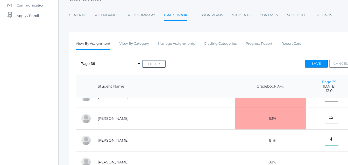
scroll to position [60, 0]
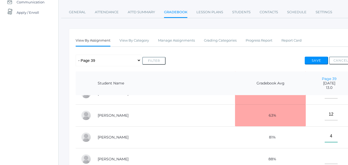
type input"] "4"
click at [325, 155] on input"] "text" at bounding box center [331, 158] width 13 height 12
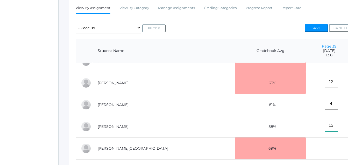
scroll to position [95, 0]
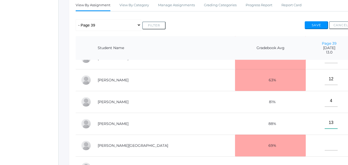
type input"] "13"
click at [325, 142] on input"] "text" at bounding box center [331, 145] width 13 height 12
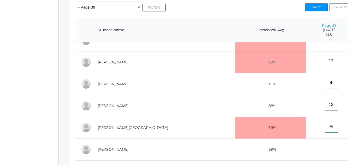
scroll to position [114, 0]
type input"] "M"
click at [325, 146] on input"] "text" at bounding box center [331, 148] width 13 height 12
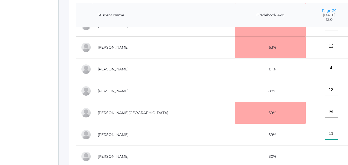
scroll to position [129, 0]
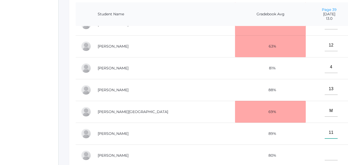
type input"] "11"
click at [325, 152] on input"] "text" at bounding box center [331, 154] width 13 height 12
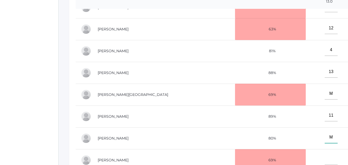
scroll to position [147, 0]
type input"] "M"
click at [325, 156] on input"] "text" at bounding box center [331, 159] width 13 height 12
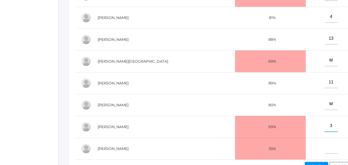
scroll to position [180, 0]
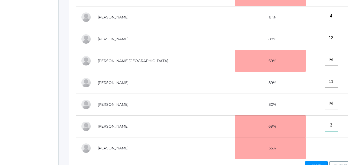
type input"] "3"
click at [325, 148] on input"] "text" at bounding box center [331, 147] width 13 height 12
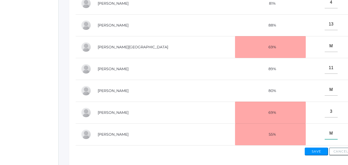
scroll to position [195, 0]
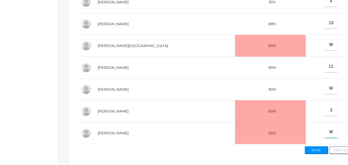
type input"] "M"
click at [316, 150] on button "Save" at bounding box center [316, 150] width 23 height 8
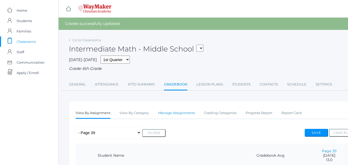
click at [183, 113] on link "Manage Assignments" at bounding box center [176, 113] width 37 height 10
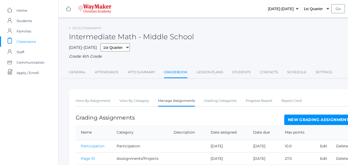
click at [314, 124] on link "New Grading Assignment" at bounding box center [319, 119] width 68 height 10
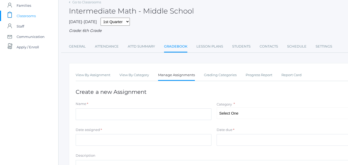
scroll to position [26, 0]
click at [102, 117] on input "Name" at bounding box center [144, 114] width 136 height 12
type input "Participation"
click at [255, 115] on select "Select One Participation Asssignments/Projects Tests" at bounding box center [285, 113] width 136 height 12
select select "1233"
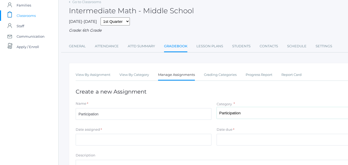
click at [217, 107] on select "Select One Participation Asssignments/Projects Tests" at bounding box center [285, 113] width 136 height 12
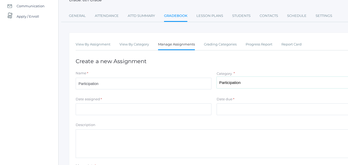
scroll to position [57, 0]
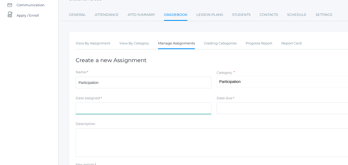
click at [100, 108] on input "Date assigned" at bounding box center [144, 108] width 136 height 12
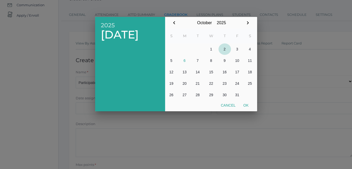
click at [223, 51] on button "2" at bounding box center [225, 48] width 12 height 11
click at [249, 112] on div at bounding box center [176, 63] width 352 height 211
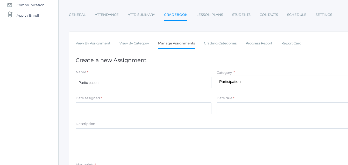
click at [235, 110] on input "Date due" at bounding box center [285, 108] width 136 height 12
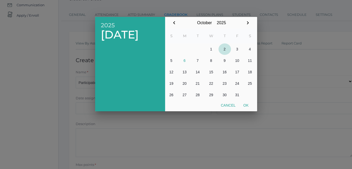
click at [225, 50] on button "2" at bounding box center [225, 48] width 12 height 11
click at [249, 108] on button "Ok" at bounding box center [246, 104] width 13 height 9
type input "[DATE]"
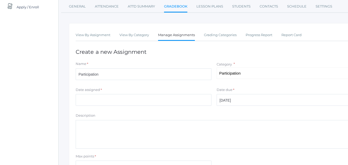
scroll to position [82, 0]
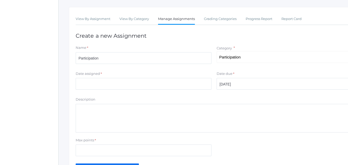
click at [94, 140] on label "Max points" at bounding box center [85, 139] width 18 height 5
click at [94, 144] on input "Max points" at bounding box center [144, 150] width 136 height 12
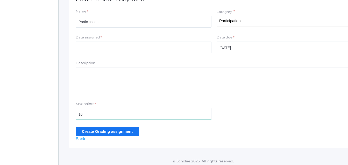
scroll to position [121, 0]
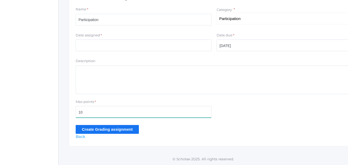
type input "10"
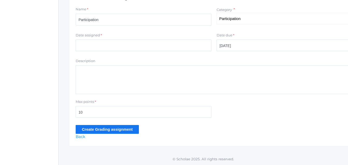
click at [94, 132] on input "Create Grading assignment" at bounding box center [107, 129] width 63 height 9
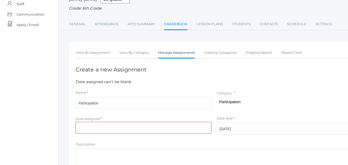
scroll to position [50, 0]
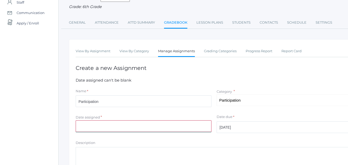
click at [86, 129] on input "Date assigned" at bounding box center [144, 126] width 136 height 12
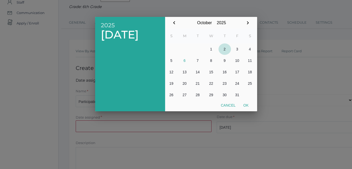
click at [225, 54] on button "2" at bounding box center [225, 48] width 12 height 11
click at [248, 106] on button "Ok" at bounding box center [246, 104] width 13 height 9
type input "[DATE]"
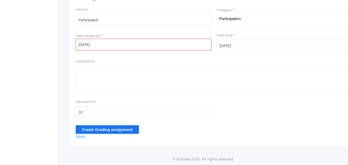
scroll to position [132, 0]
click at [81, 132] on input "Create Grading assignment" at bounding box center [107, 129] width 63 height 9
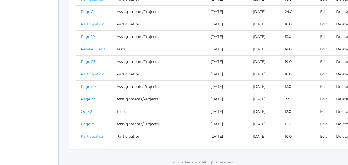
scroll to position [225, 0]
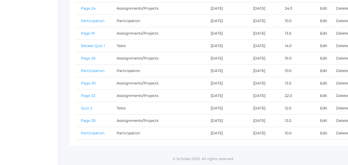
click at [94, 132] on link "Participation" at bounding box center [93, 132] width 24 height 5
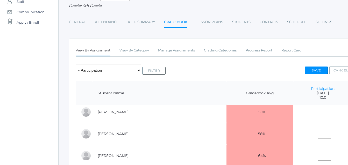
scroll to position [52, 0]
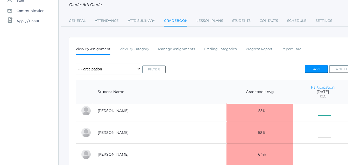
click at [319, 111] on input"] "text" at bounding box center [325, 110] width 13 height 12
type input"] "10"
click at [319, 134] on input"] "text" at bounding box center [325, 132] width 13 height 12
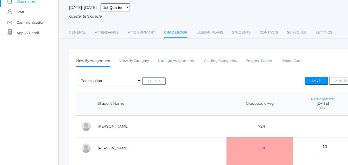
scroll to position [40, 0]
click at [319, 127] on input"] "text" at bounding box center [325, 126] width 13 height 12
type input"] "10"
click at [319, 150] on input"] "10" at bounding box center [325, 147] width 13 height 12
type input"] "1"
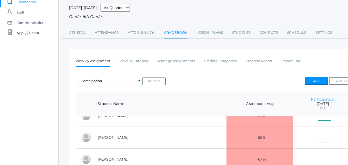
scroll to position [40, 0]
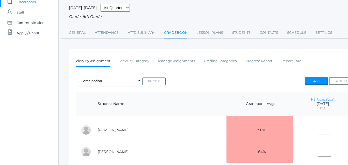
type input"] "8"
click at [319, 130] on input"] "text" at bounding box center [325, 129] width 13 height 12
type input"] "4"
click at [319, 152] on input"] "text" at bounding box center [325, 151] width 13 height 12
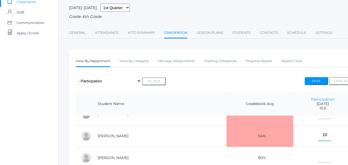
scroll to position [60, 0]
type input"] "10"
click at [319, 154] on input"] "text" at bounding box center [325, 157] width 13 height 12
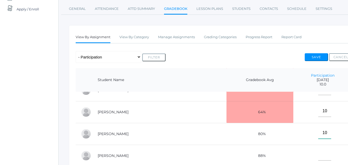
scroll to position [65, 0]
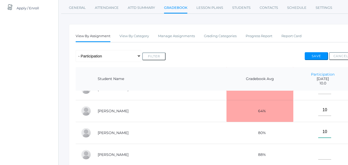
type input"] "10"
click at [319, 154] on input"] "text" at bounding box center [325, 154] width 13 height 12
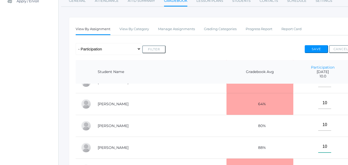
scroll to position [88, 0]
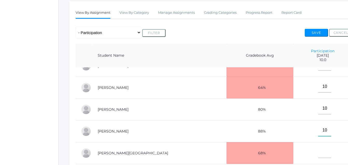
type input"] "10"
click at [319, 153] on input"] "text" at bounding box center [325, 152] width 13 height 12
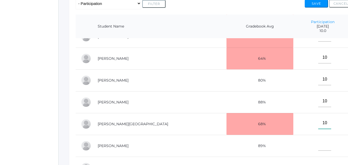
scroll to position [119, 0]
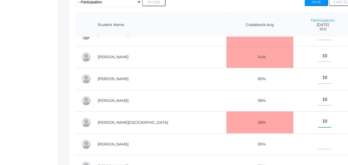
type input"] "10"
click at [319, 142] on input"] "text" at bounding box center [325, 143] width 13 height 12
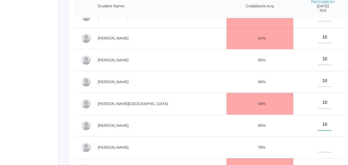
scroll to position [137, 0]
type input"] "10"
click at [319, 144] on input"] "text" at bounding box center [325, 146] width 13 height 12
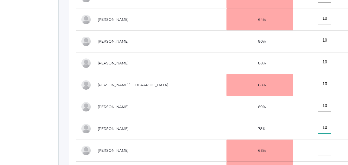
scroll to position [160, 0]
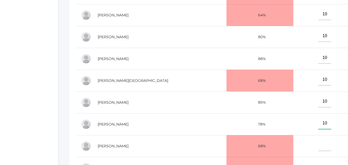
type input"] "10"
click at [319, 146] on input"] "text" at bounding box center [325, 145] width 13 height 12
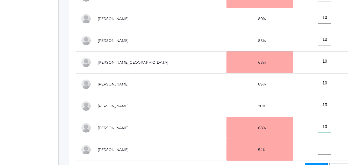
scroll to position [179, 0]
type input"] "10"
click at [319, 147] on input"] "text" at bounding box center [325, 148] width 13 height 12
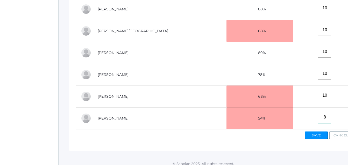
scroll to position [211, 0]
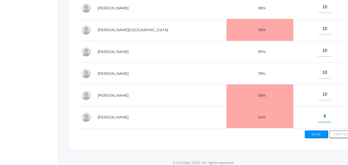
type input"] "8"
click at [317, 135] on button "Save" at bounding box center [316, 134] width 23 height 8
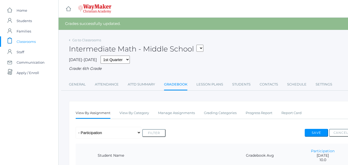
click at [24, 38] on span "Classrooms" at bounding box center [26, 41] width 19 height 10
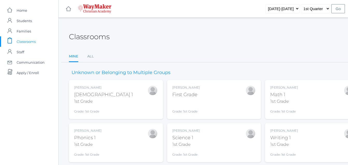
click at [10, 138] on div "icons/ui/navigation/home Created with Sketch. Home icons/user/plain Created wit…" at bounding box center [29, 112] width 58 height 224
